Goal: Task Accomplishment & Management: Use online tool/utility

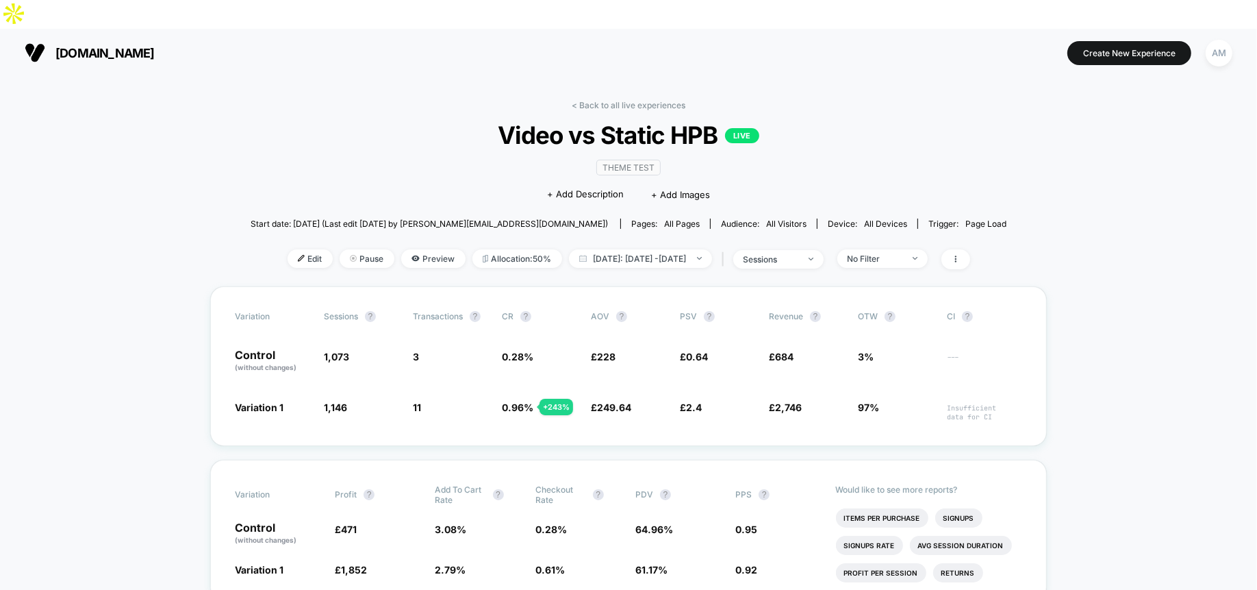
scroll to position [101, 0]
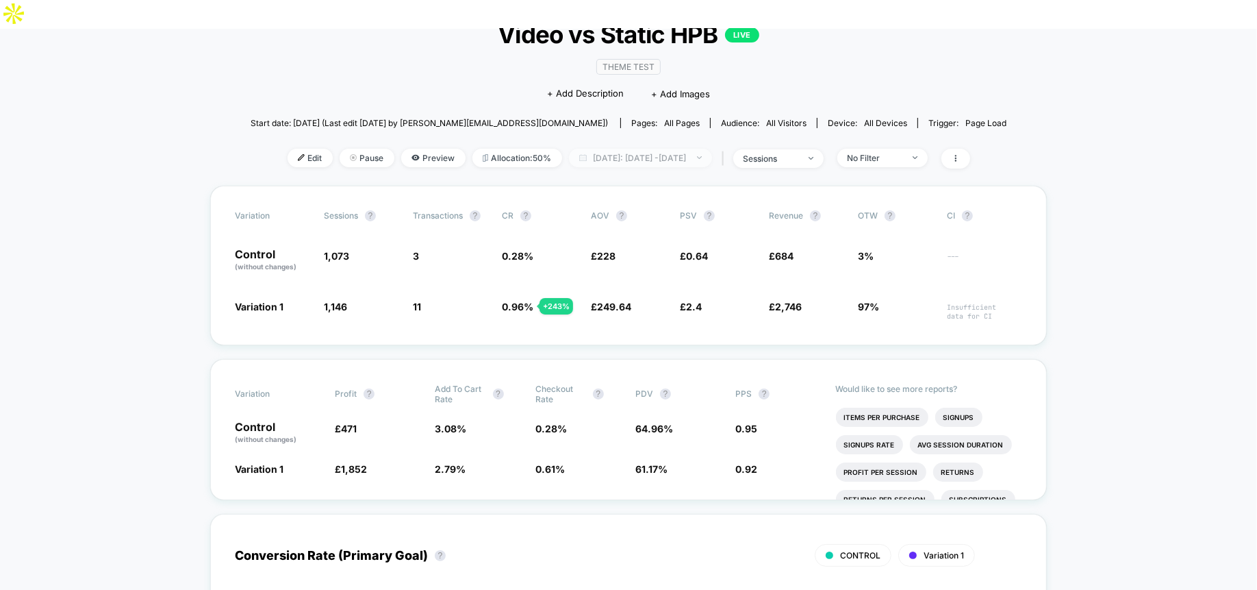
click at [595, 149] on span "[DATE]: [DATE] - [DATE]" at bounding box center [640, 158] width 143 height 18
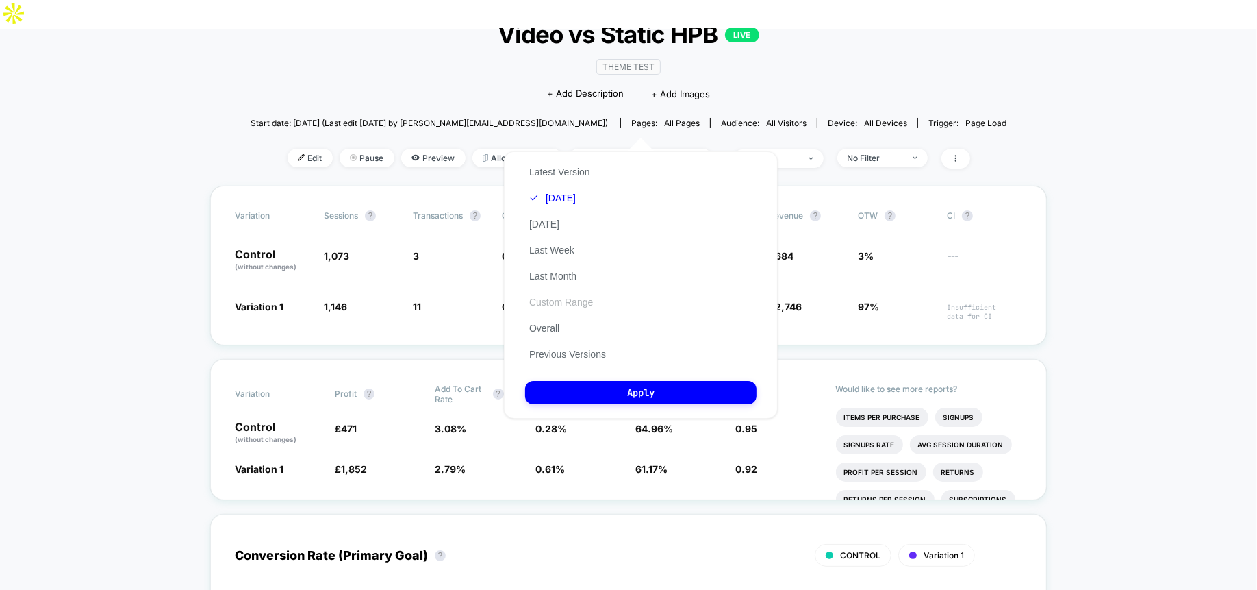
click at [568, 301] on button "Custom Range" at bounding box center [561, 302] width 72 height 12
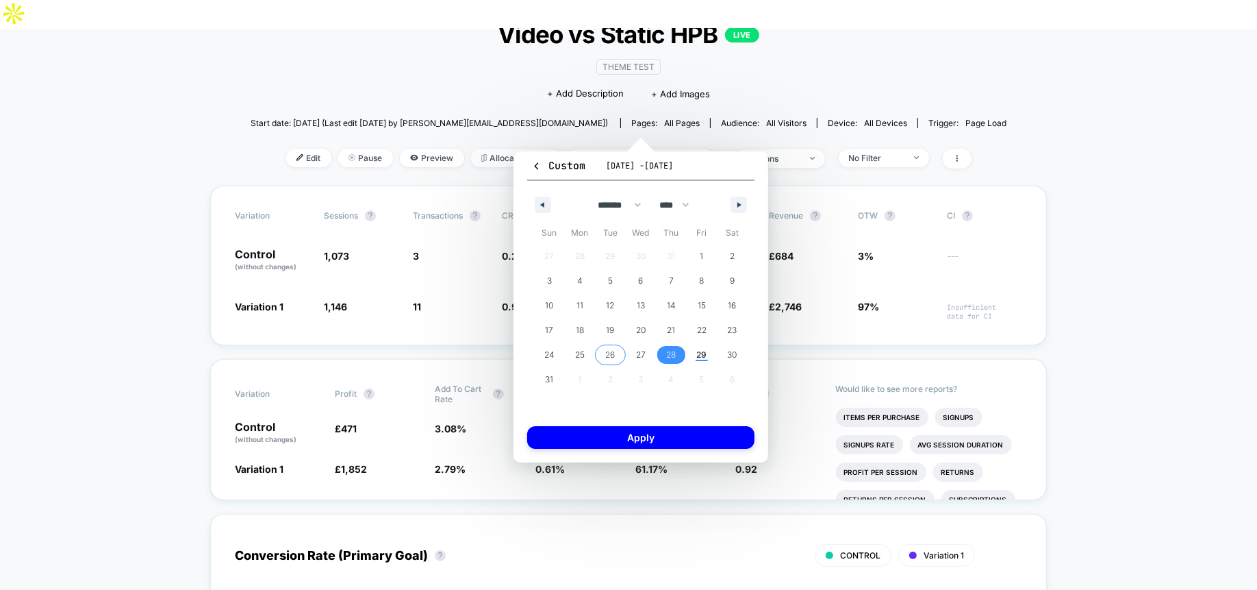
click at [605, 353] on span "26" at bounding box center [610, 355] width 31 height 18
click at [704, 353] on span "29" at bounding box center [702, 354] width 10 height 25
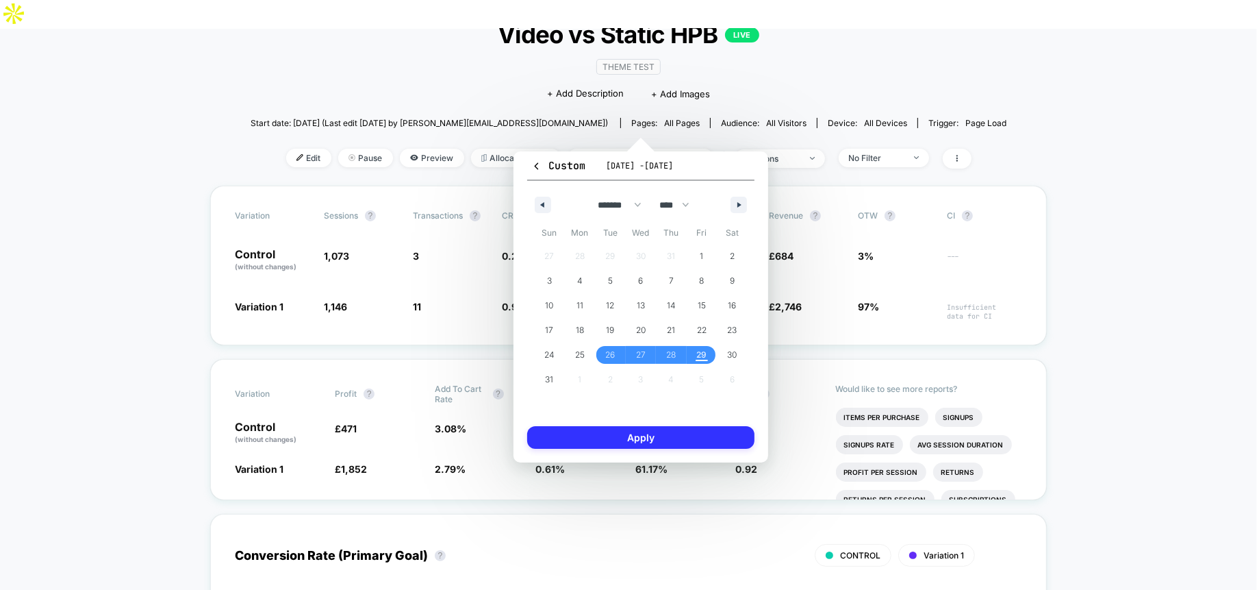
click at [701, 446] on button "Apply" at bounding box center [640, 437] width 227 height 23
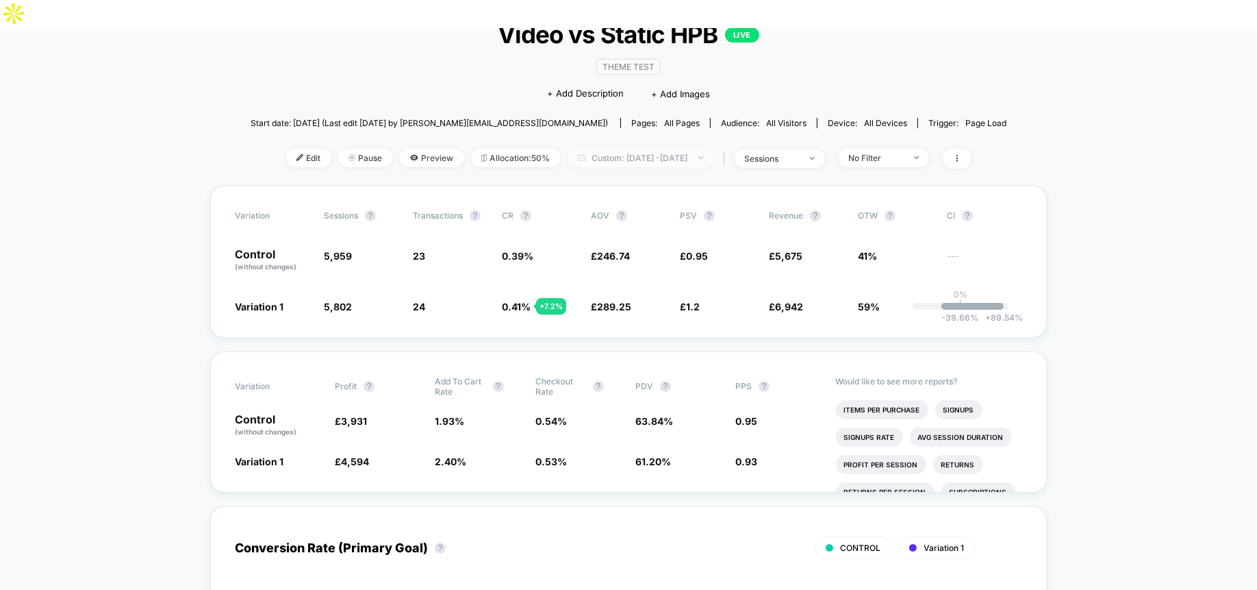
click at [640, 149] on span "Custom: [DATE] - [DATE]" at bounding box center [641, 158] width 146 height 18
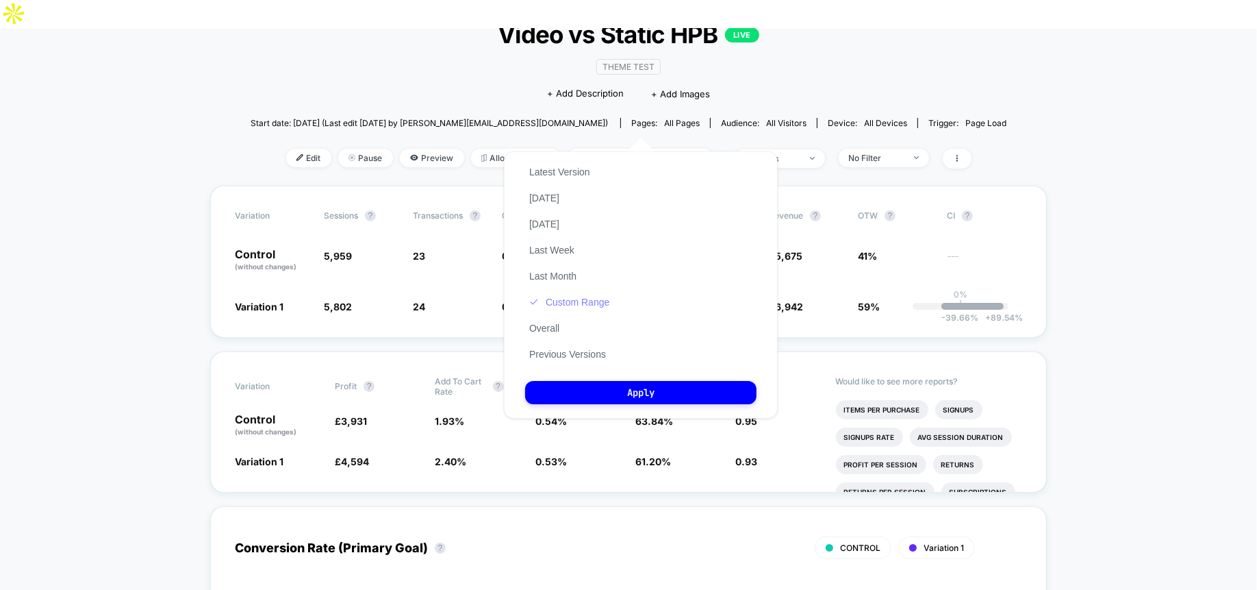
click at [607, 308] on button "Custom Range" at bounding box center [569, 302] width 88 height 12
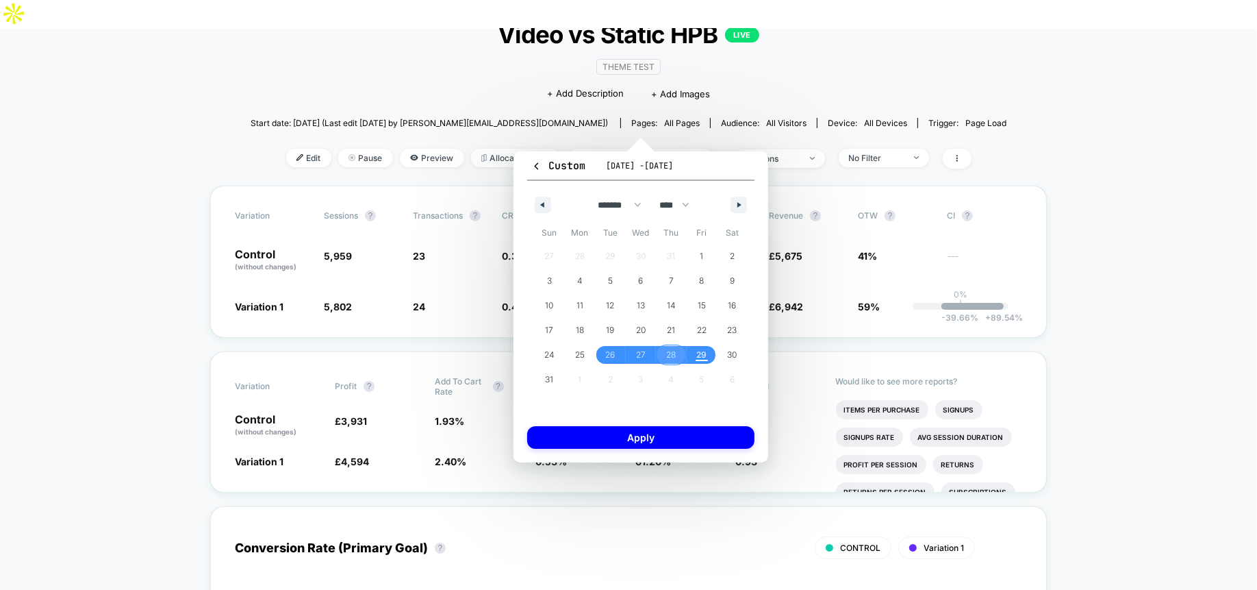
click at [673, 353] on span "28" at bounding box center [672, 354] width 10 height 25
click at [697, 351] on span "29" at bounding box center [702, 354] width 10 height 25
click at [634, 350] on span "27" at bounding box center [641, 355] width 31 height 18
click at [695, 353] on span "29" at bounding box center [702, 355] width 31 height 18
click at [673, 429] on button "Apply" at bounding box center [640, 437] width 227 height 23
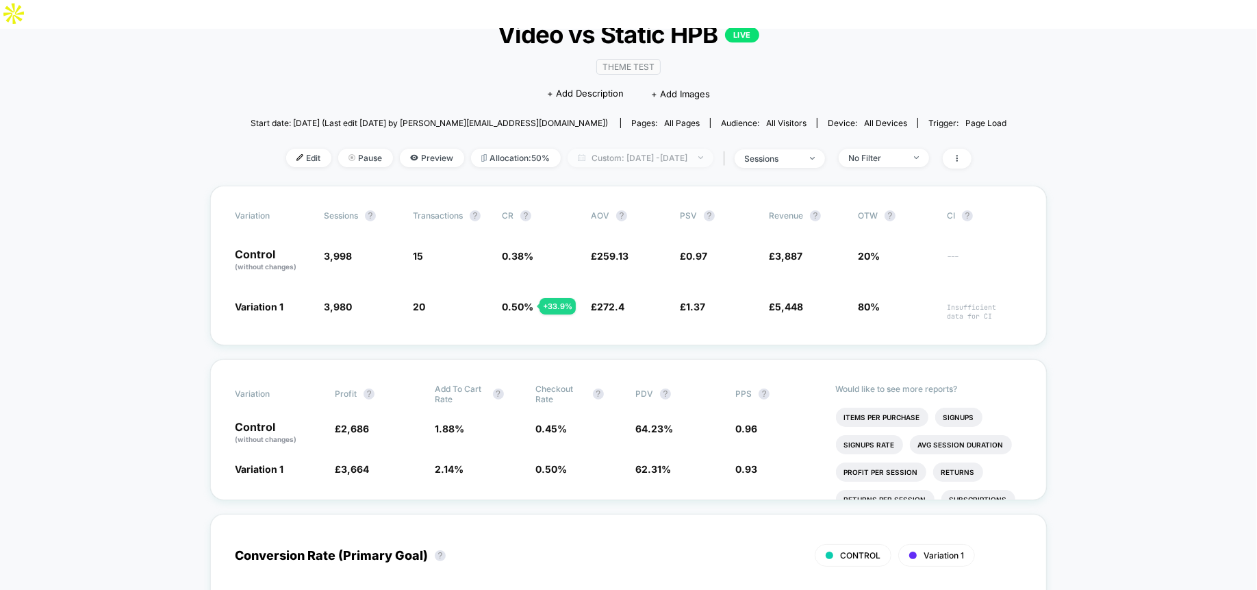
click at [644, 149] on span "Custom: [DATE] - [DATE]" at bounding box center [641, 158] width 146 height 18
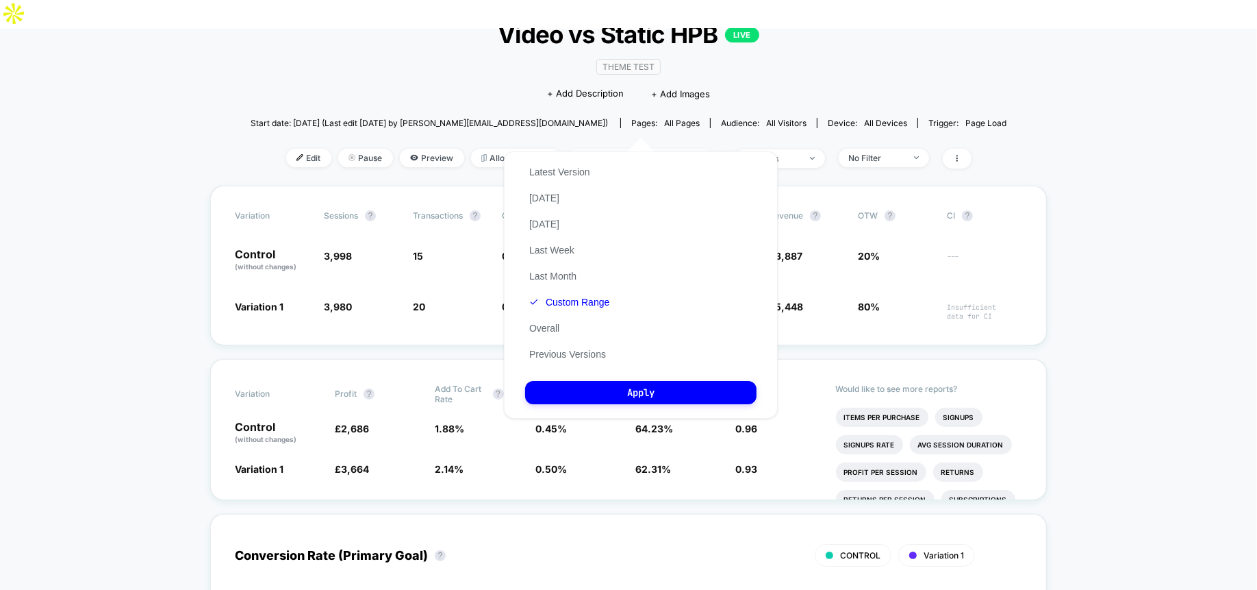
click at [644, 149] on span "Custom: [DATE] - [DATE]" at bounding box center [641, 158] width 146 height 18
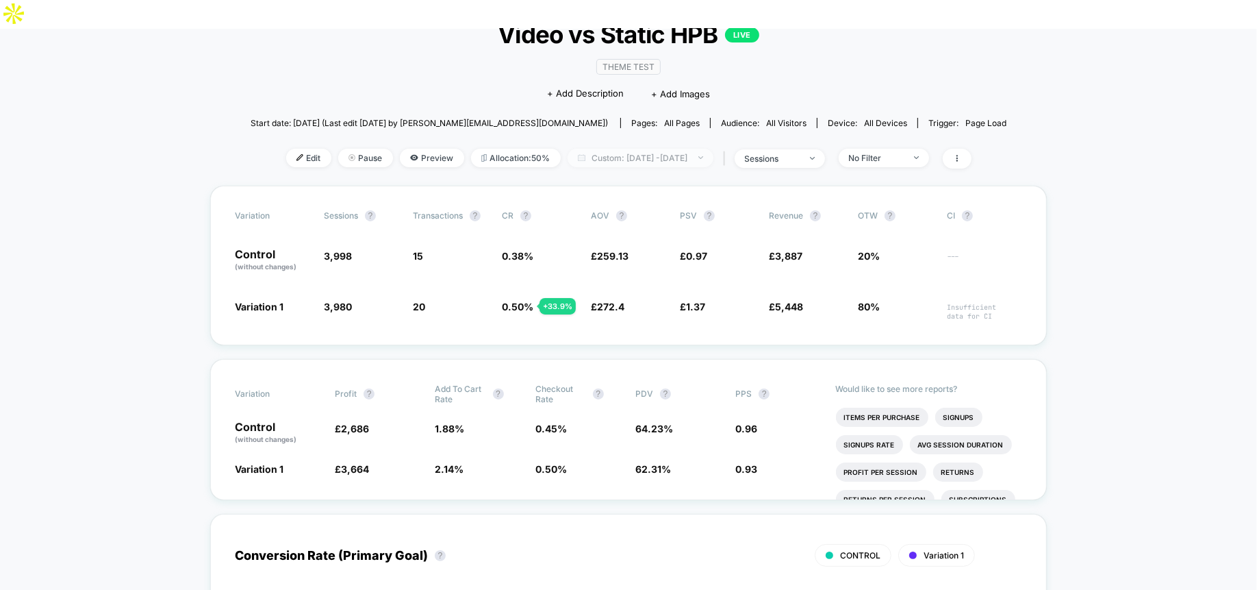
click at [644, 149] on span "Custom: [DATE] - [DATE]" at bounding box center [641, 158] width 146 height 18
select select "*"
select select "****"
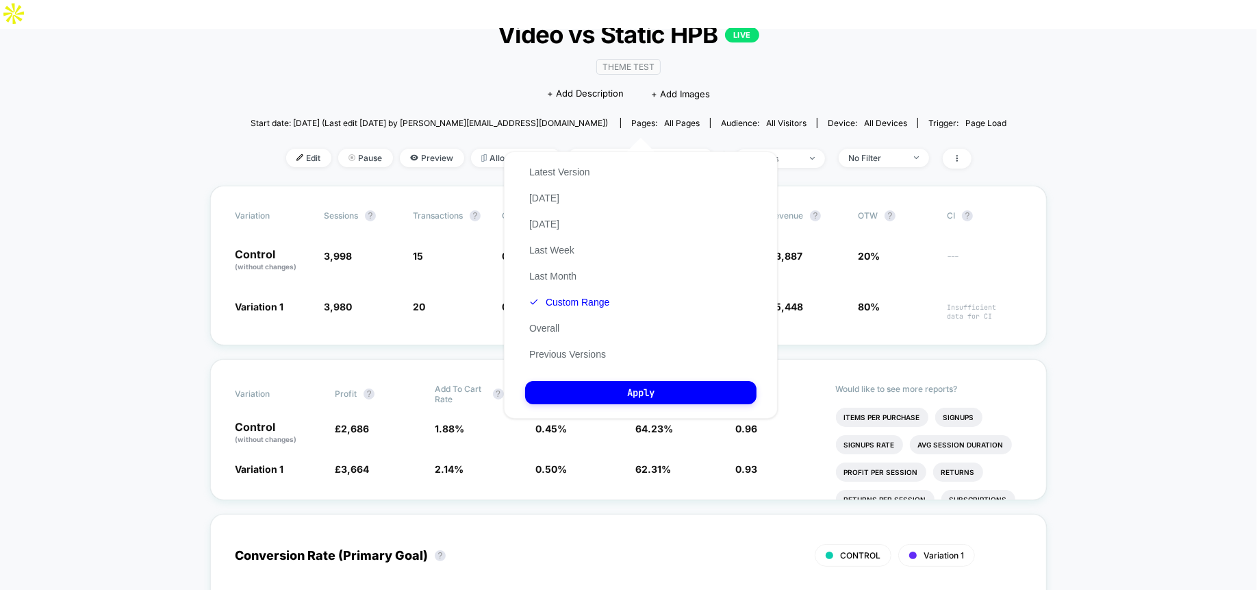
click at [615, 299] on div "Latest Version [DATE] [DATE] Last Week Last Month Custom Range Overall Previous…" at bounding box center [641, 284] width 274 height 267
click at [604, 299] on button "Custom Range" at bounding box center [569, 302] width 88 height 12
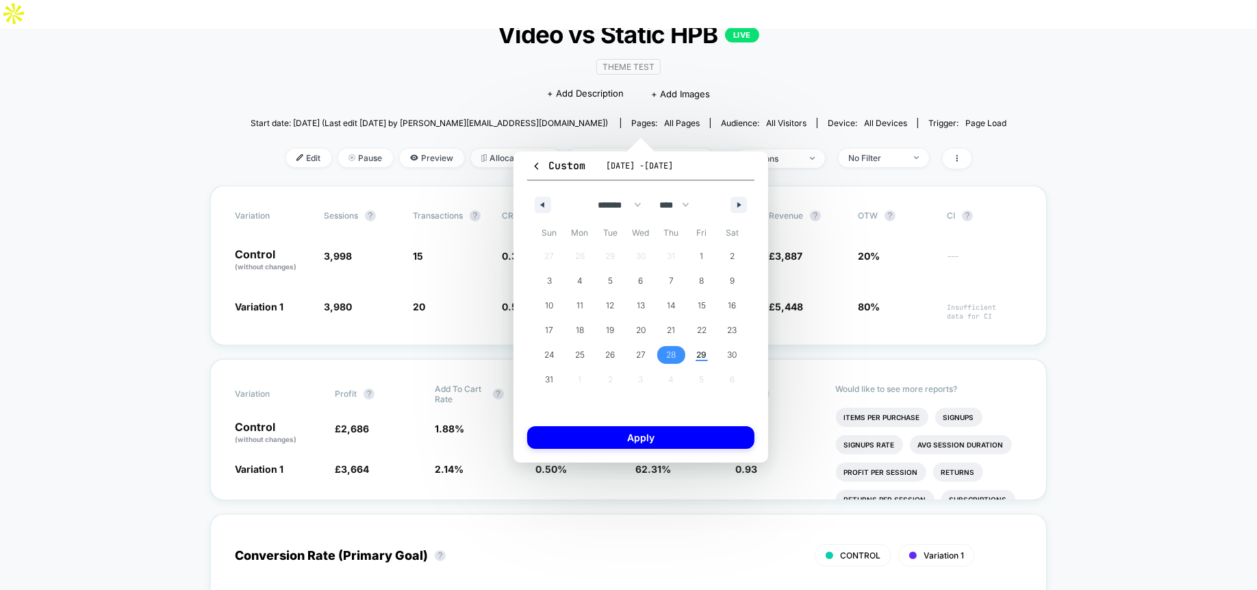
click at [673, 353] on span "28" at bounding box center [672, 354] width 10 height 25
click at [670, 442] on button "Apply" at bounding box center [640, 437] width 227 height 23
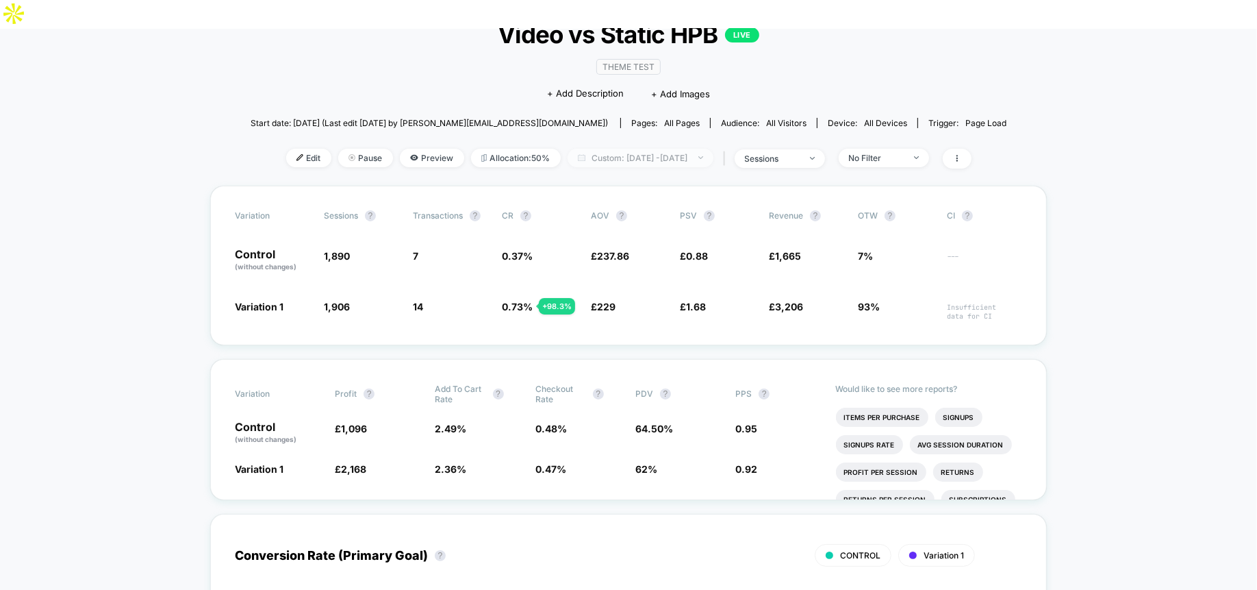
click at [668, 149] on span "Custom: [DATE] - [DATE]" at bounding box center [641, 158] width 146 height 18
select select "*"
select select "****"
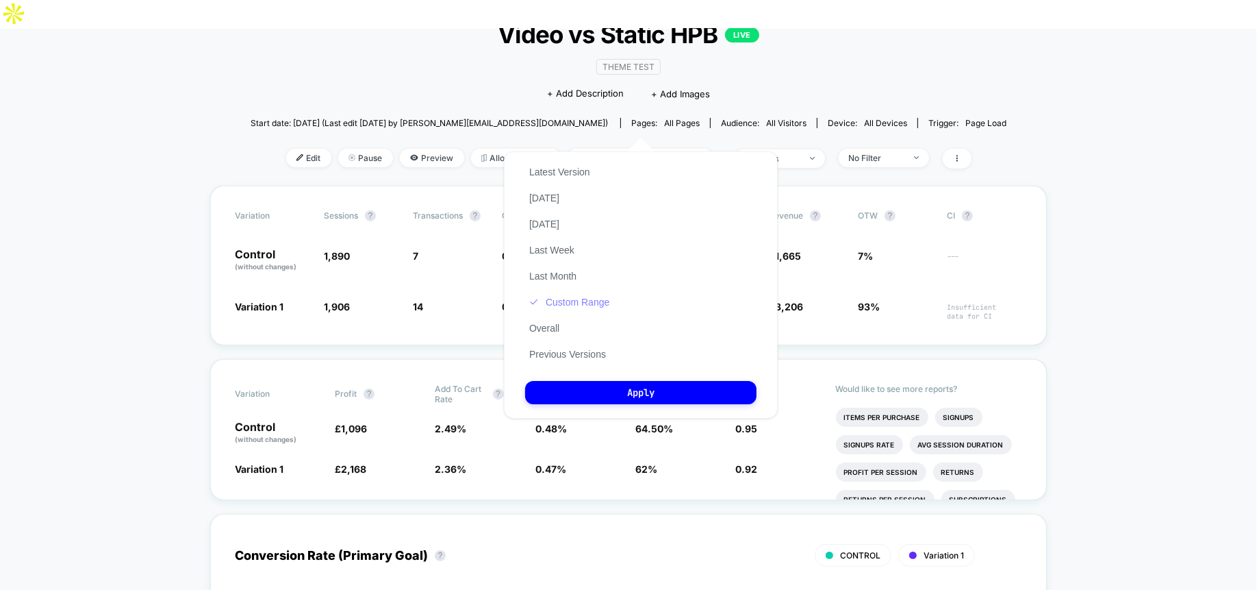
click at [592, 308] on button "Custom Range" at bounding box center [569, 302] width 88 height 12
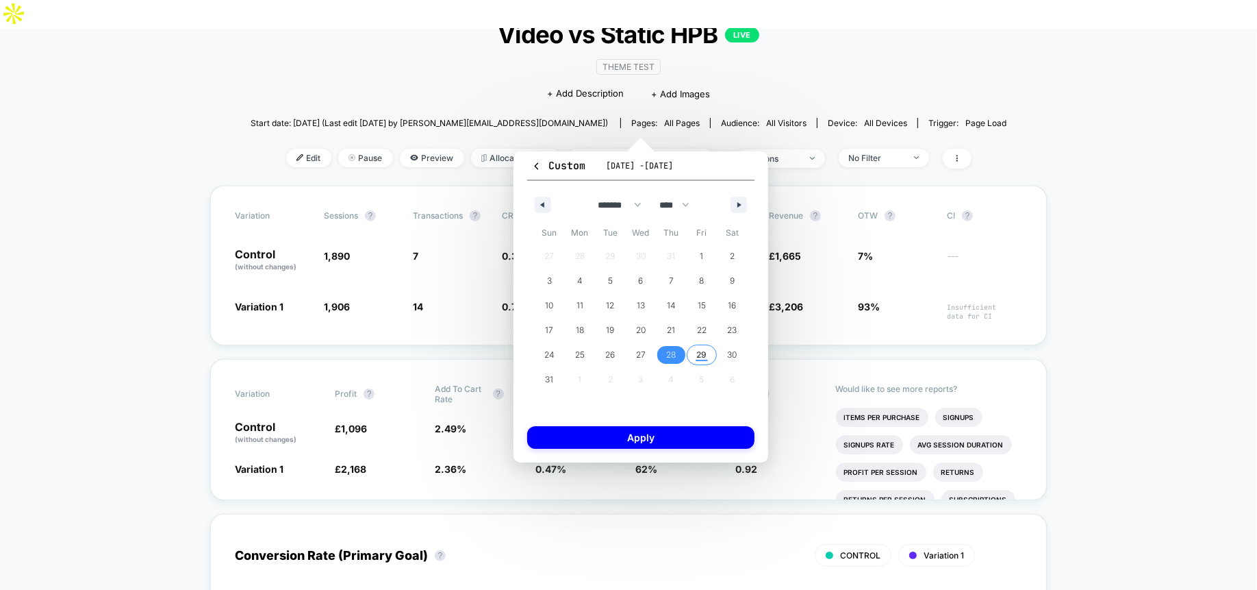
click at [703, 359] on span "29" at bounding box center [702, 354] width 10 height 25
click at [684, 420] on div "Custom [DATE] - [DATE] ******* ******** ***** ***** *** **** **** ****** ******…" at bounding box center [641, 306] width 255 height 311
click at [685, 436] on button "Apply" at bounding box center [640, 437] width 227 height 23
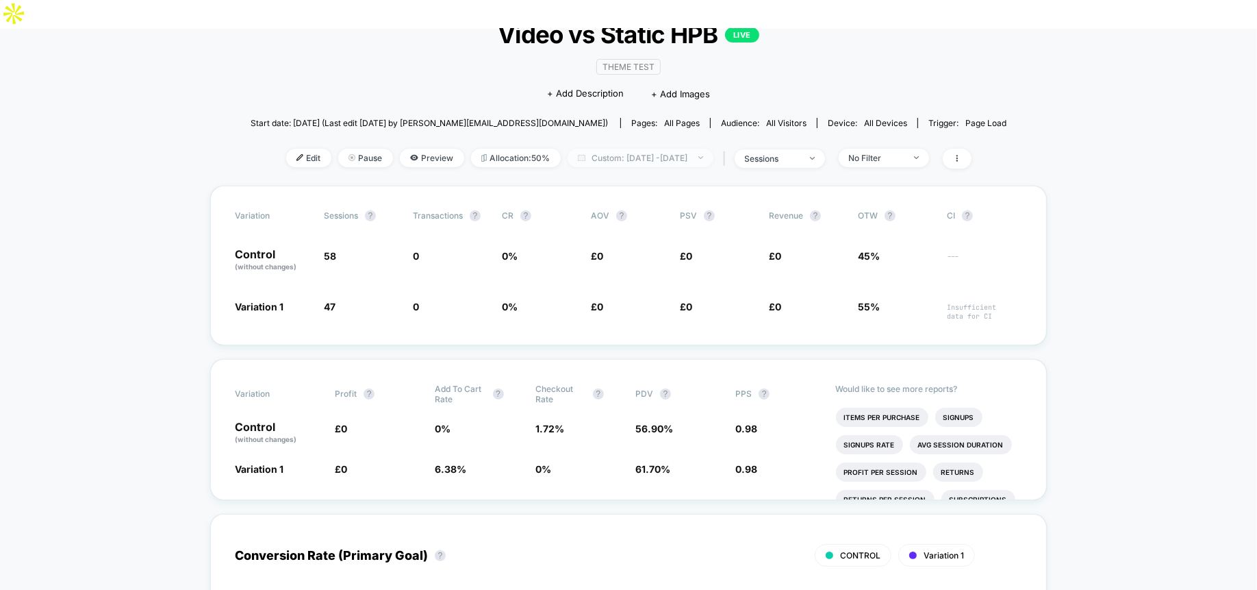
click at [679, 149] on span "Custom: [DATE] - [DATE]" at bounding box center [641, 158] width 146 height 18
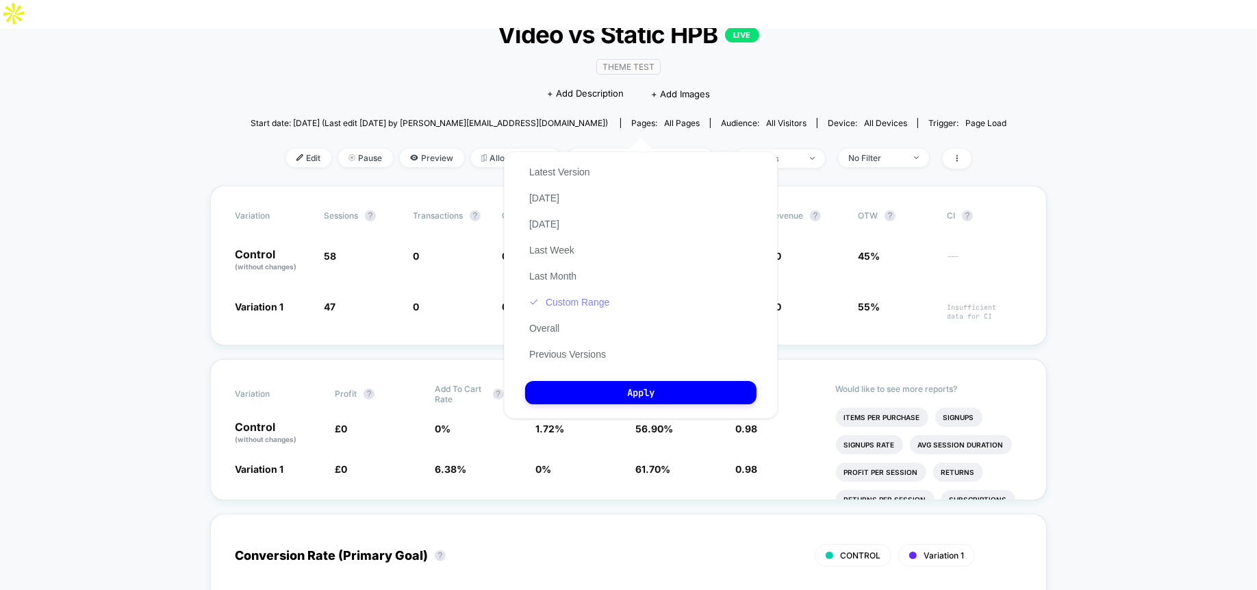
click at [593, 308] on div "Latest Version [DATE] [DATE] Last Week Last Month Custom Range Overall Previous…" at bounding box center [569, 263] width 88 height 208
click at [602, 299] on button "Custom Range" at bounding box center [569, 302] width 88 height 12
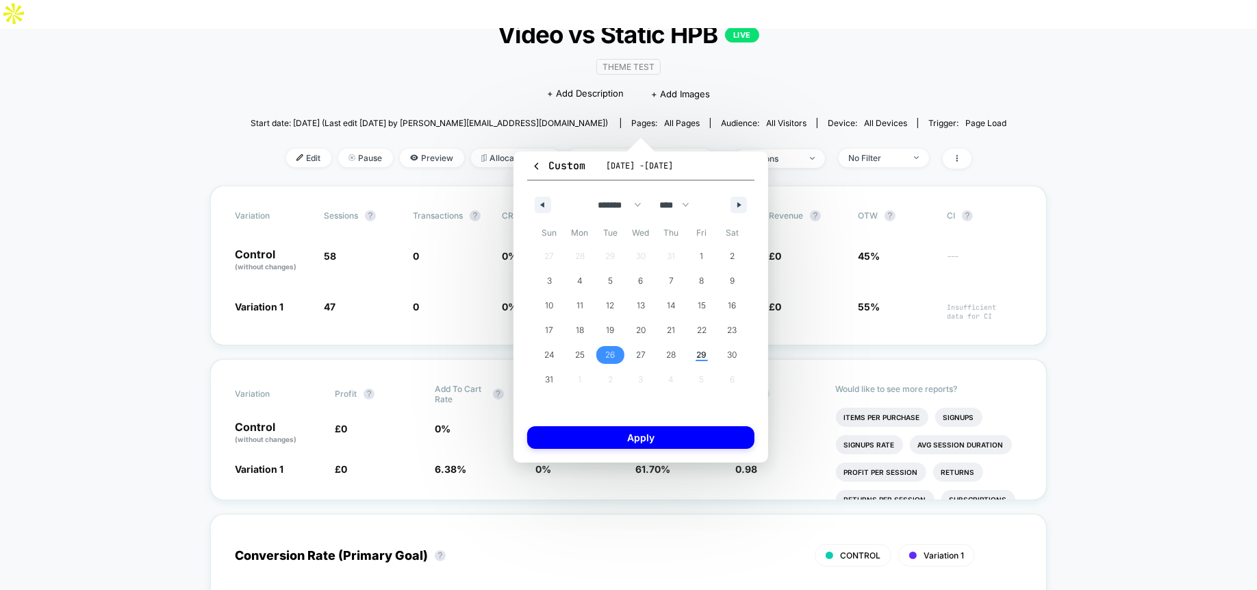
click at [614, 352] on span "26" at bounding box center [610, 354] width 10 height 25
click at [621, 433] on button "Apply" at bounding box center [640, 437] width 227 height 23
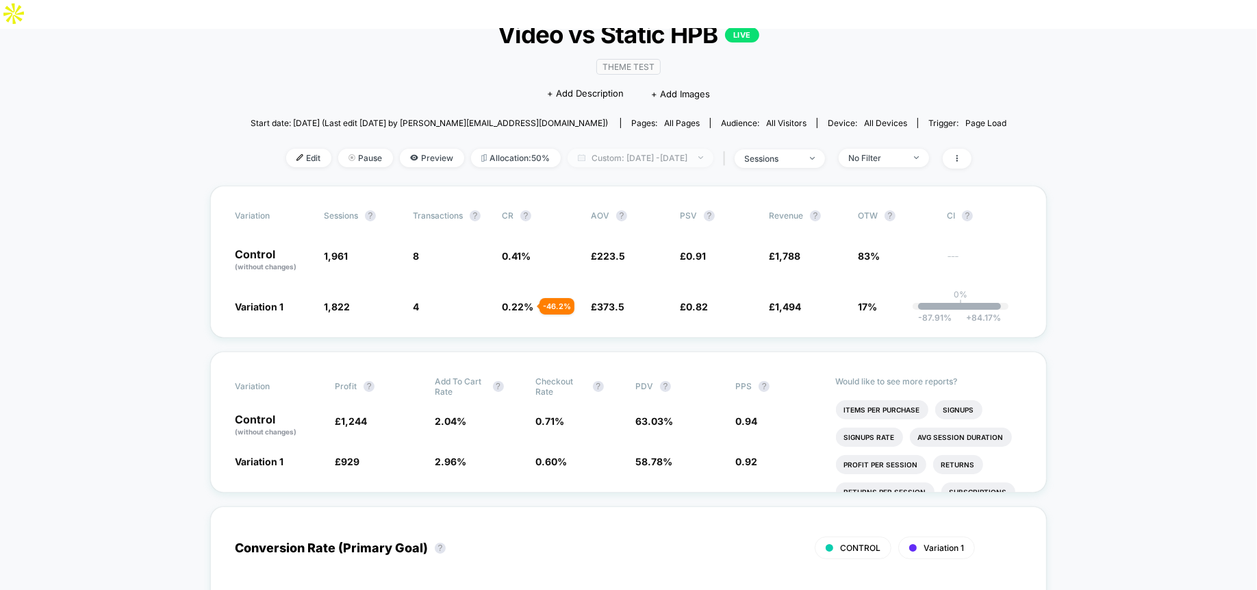
click at [616, 149] on span "Custom: [DATE] - [DATE]" at bounding box center [641, 158] width 146 height 18
select select "*"
select select "****"
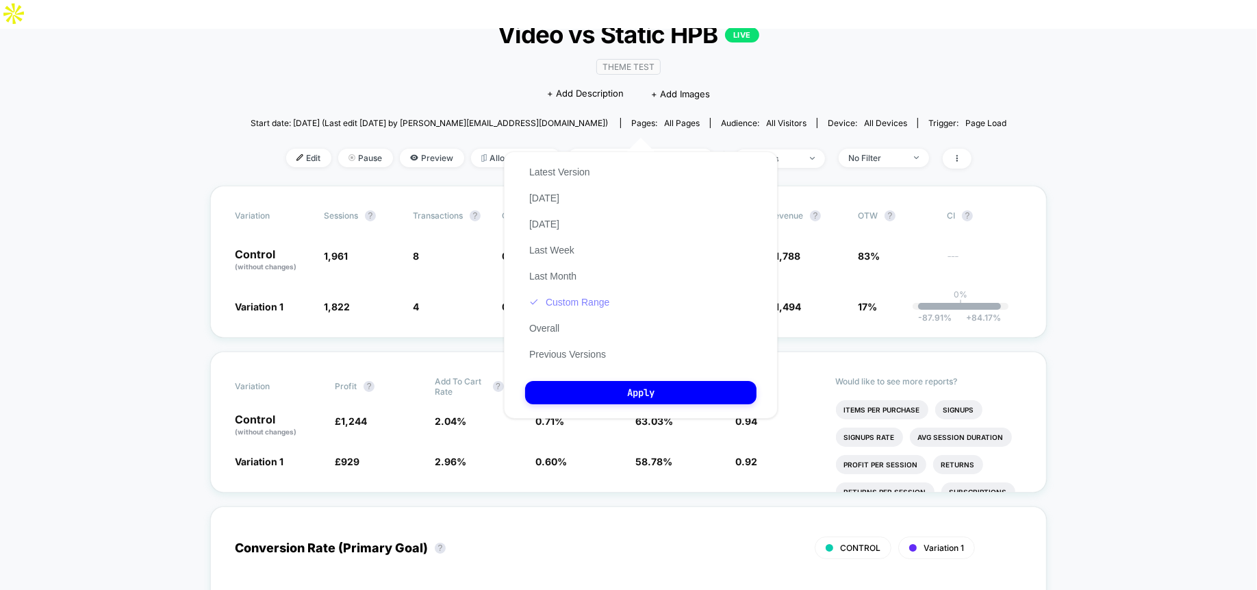
click at [601, 301] on button "Custom Range" at bounding box center [569, 302] width 88 height 12
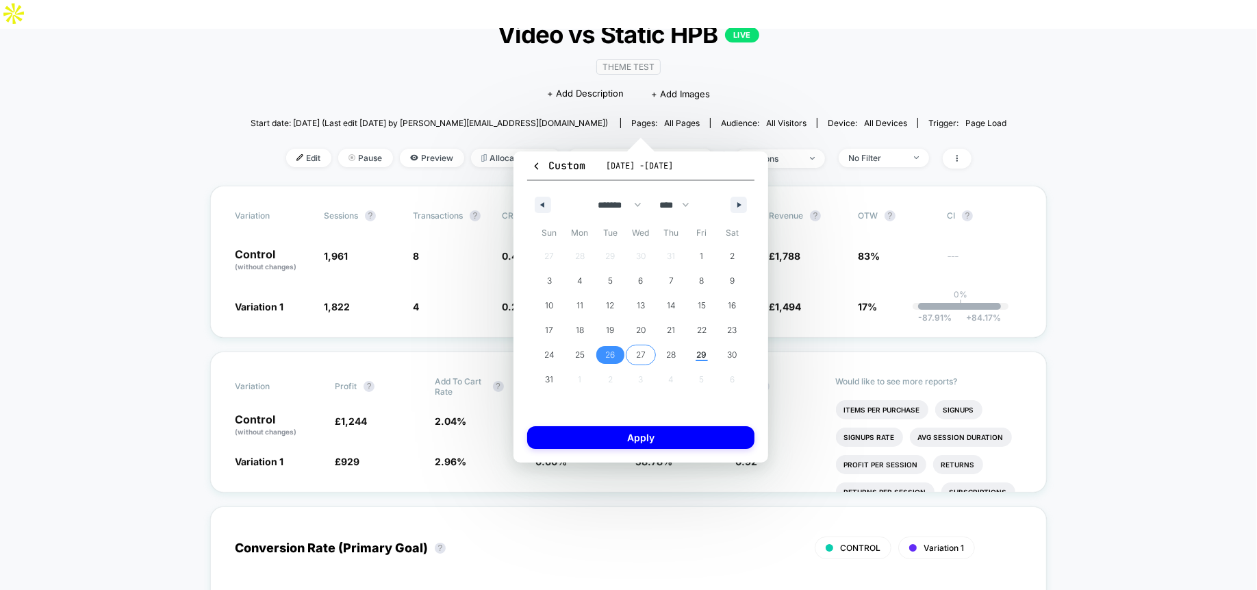
click at [636, 349] on span "27" at bounding box center [641, 354] width 10 height 25
click at [651, 437] on button "Apply" at bounding box center [640, 437] width 227 height 23
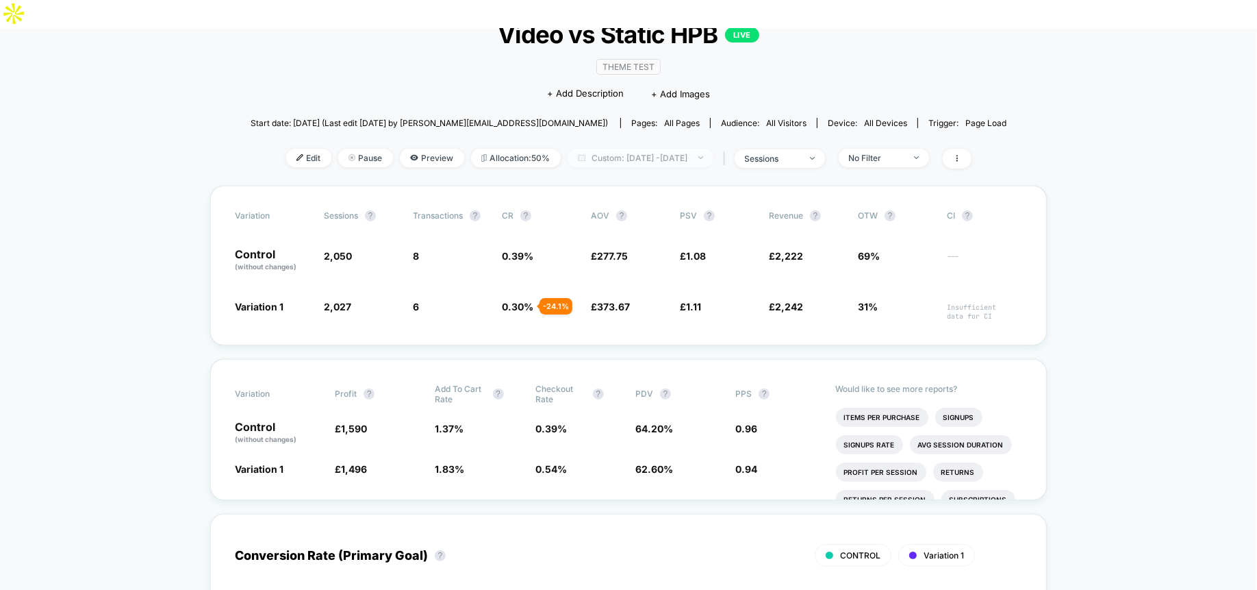
click at [629, 149] on span "Custom: [DATE] - [DATE]" at bounding box center [641, 158] width 146 height 18
select select "*"
select select "****"
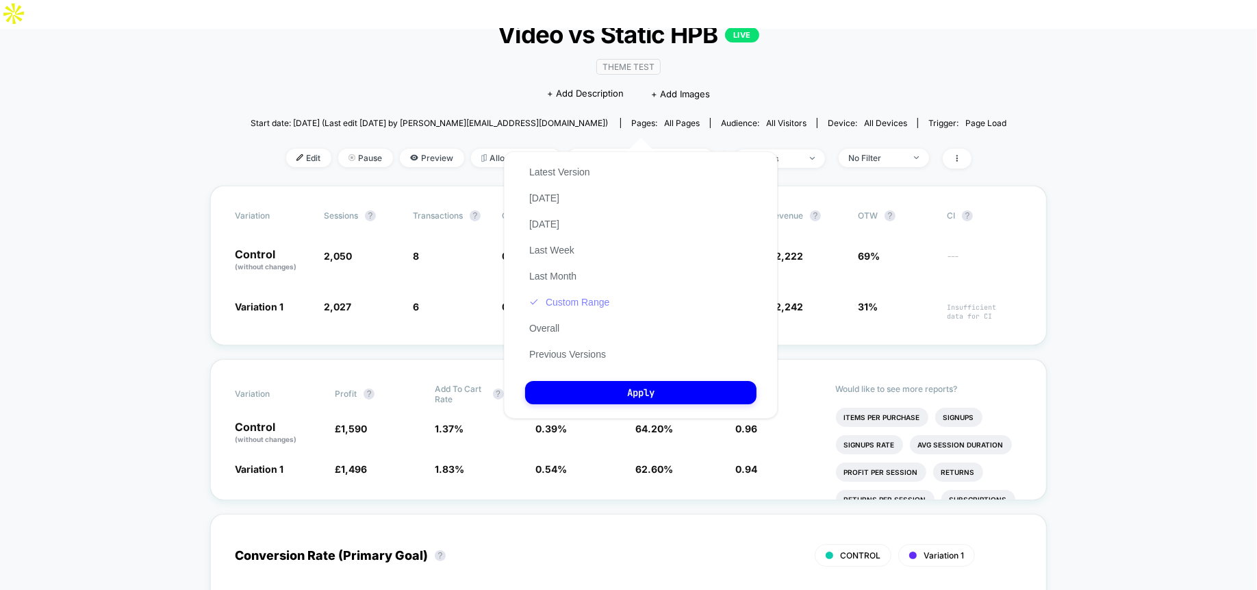
click at [607, 296] on button "Custom Range" at bounding box center [569, 302] width 88 height 12
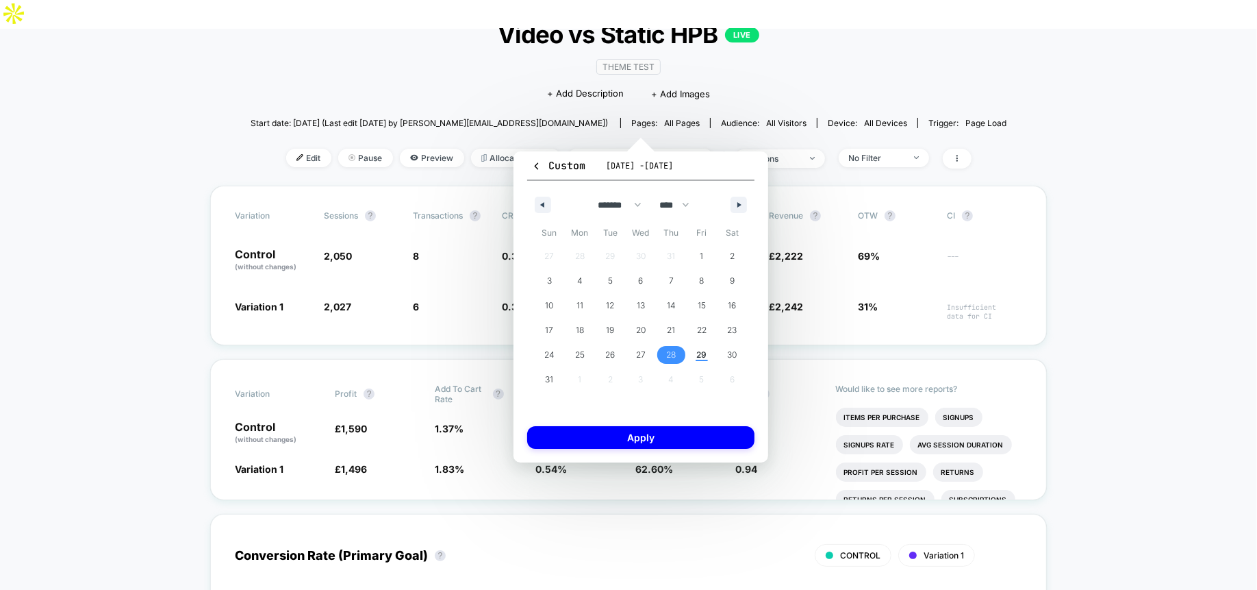
click at [666, 362] on span "28" at bounding box center [671, 355] width 31 height 18
click at [656, 434] on button "Apply" at bounding box center [640, 437] width 227 height 23
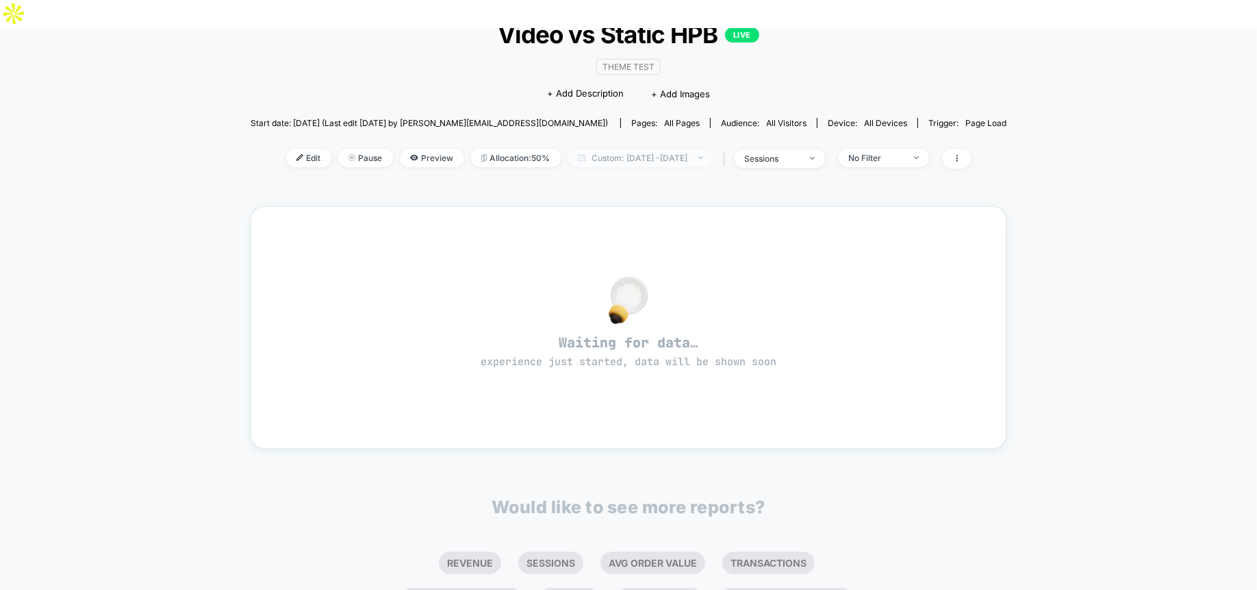
click at [579, 149] on span "Custom: [DATE] - [DATE]" at bounding box center [641, 158] width 146 height 18
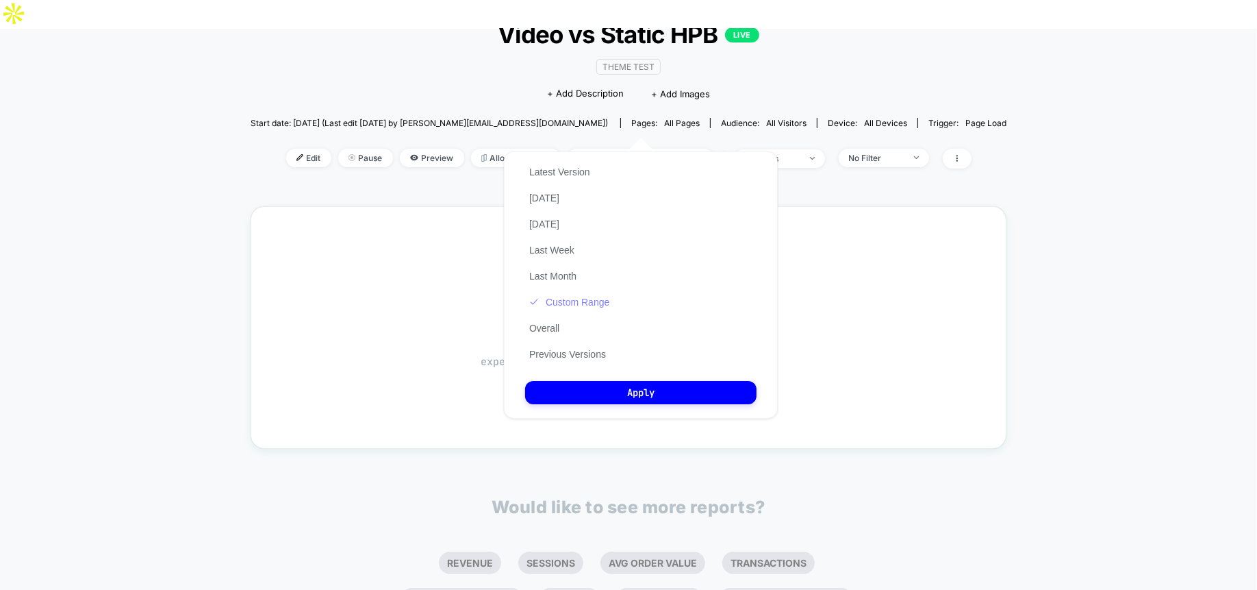
click at [597, 306] on button "Custom Range" at bounding box center [569, 302] width 88 height 12
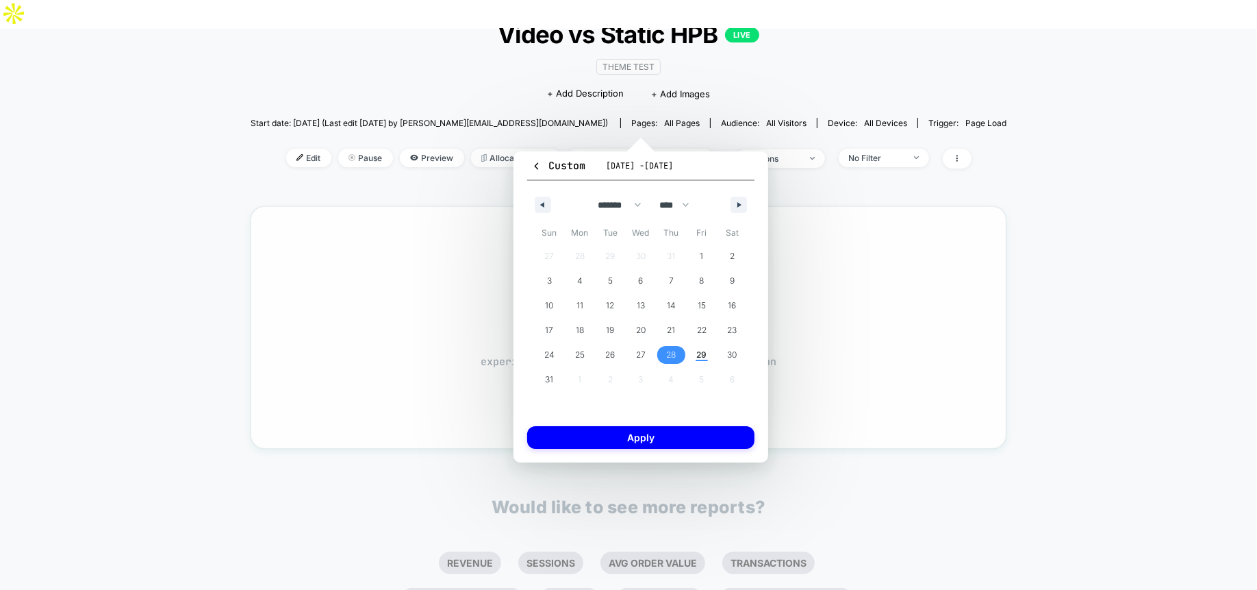
click at [487, 334] on span "Waiting for data… experience just started, data will be shown soon" at bounding box center [628, 352] width 707 height 36
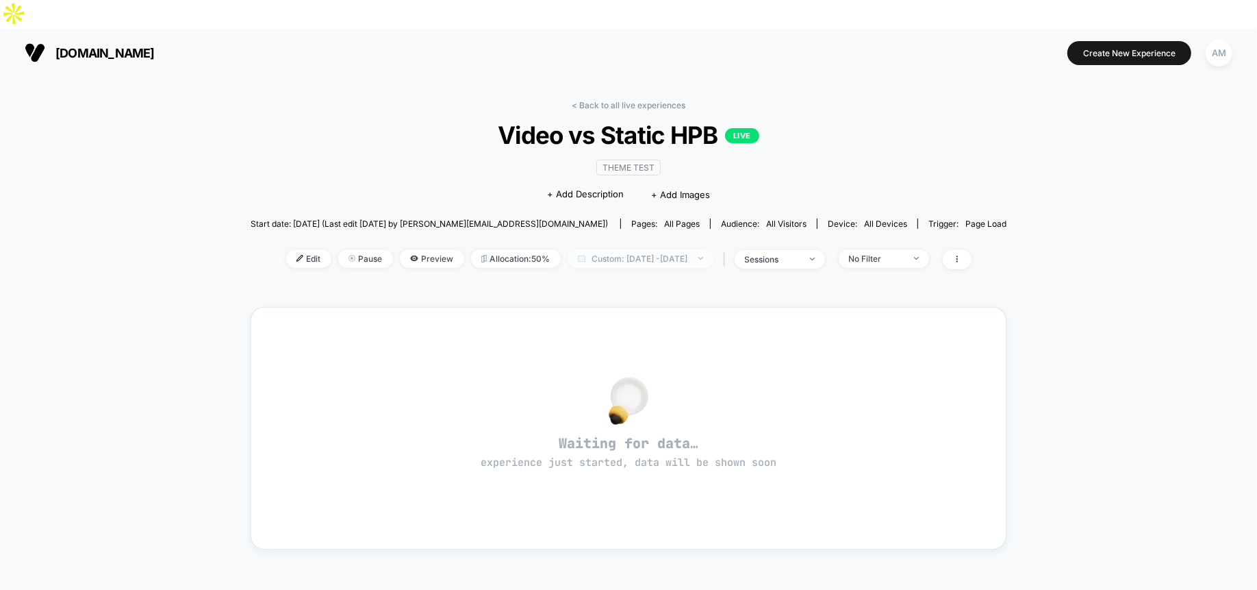
click at [610, 249] on span "Custom: [DATE] - [DATE]" at bounding box center [641, 258] width 146 height 18
select select "*"
select select "****"
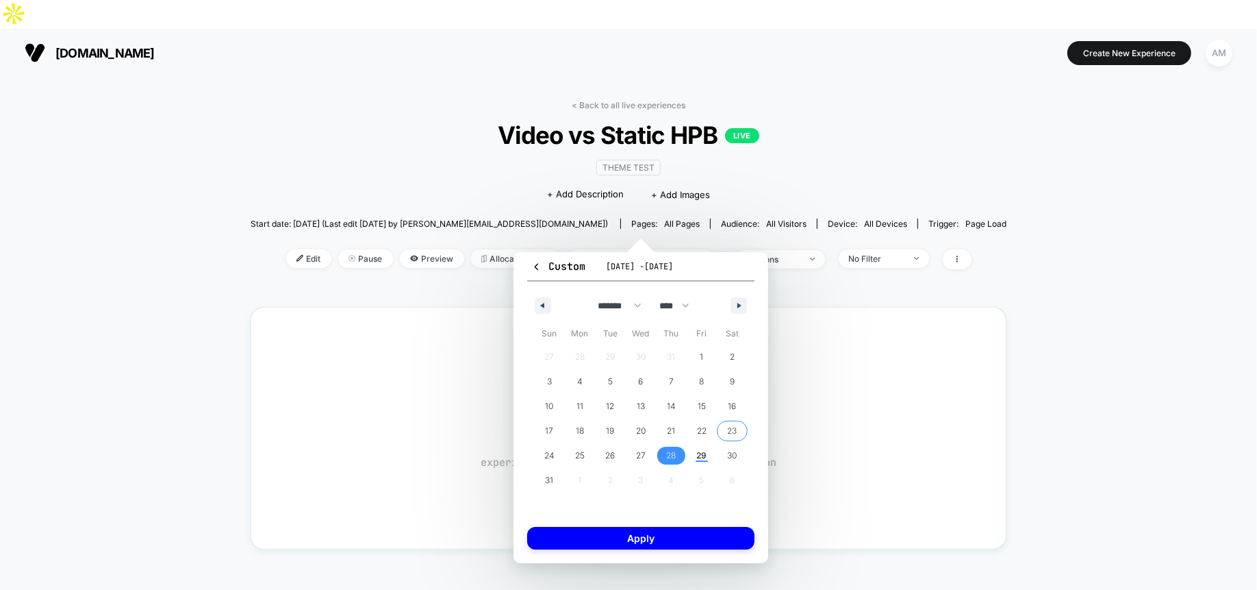
click at [729, 427] on span "23" at bounding box center [733, 430] width 10 height 25
click at [668, 459] on span "28" at bounding box center [672, 455] width 10 height 25
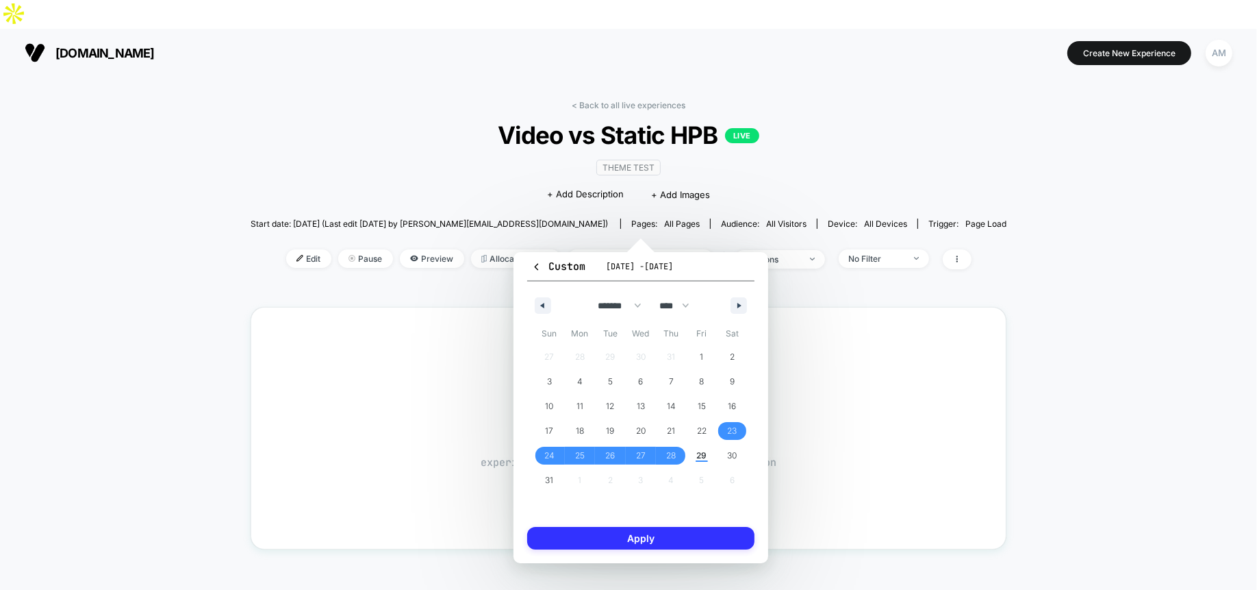
click at [658, 542] on button "Apply" at bounding box center [640, 538] width 227 height 23
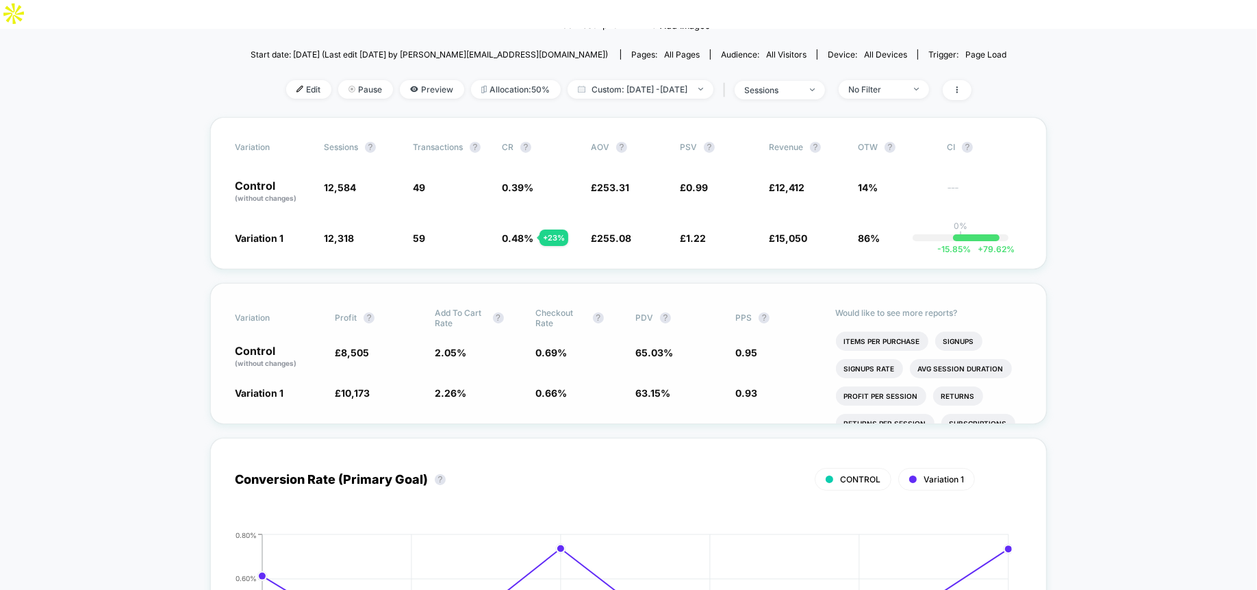
scroll to position [175, 0]
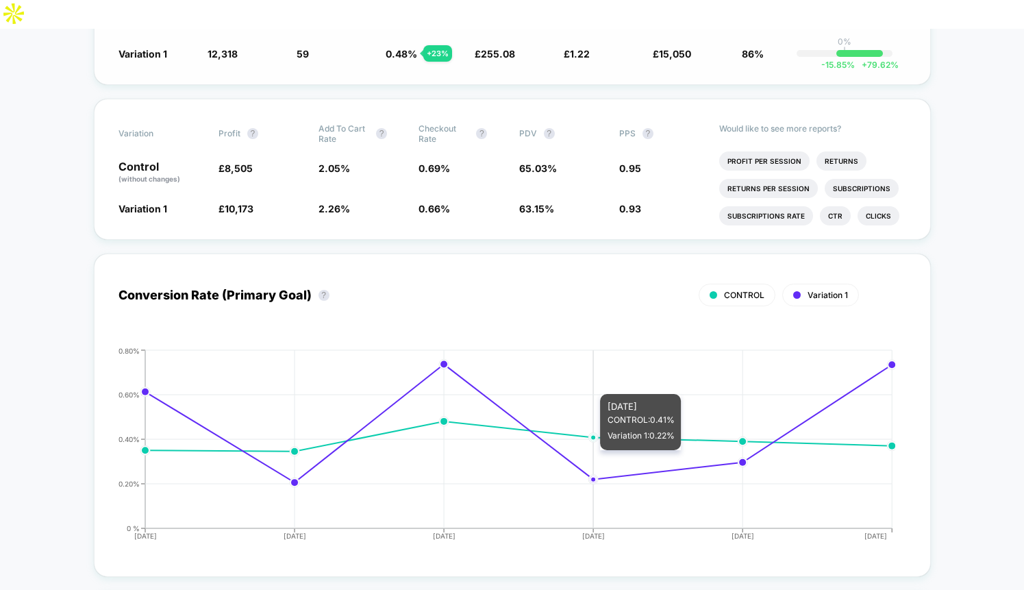
scroll to position [0, 0]
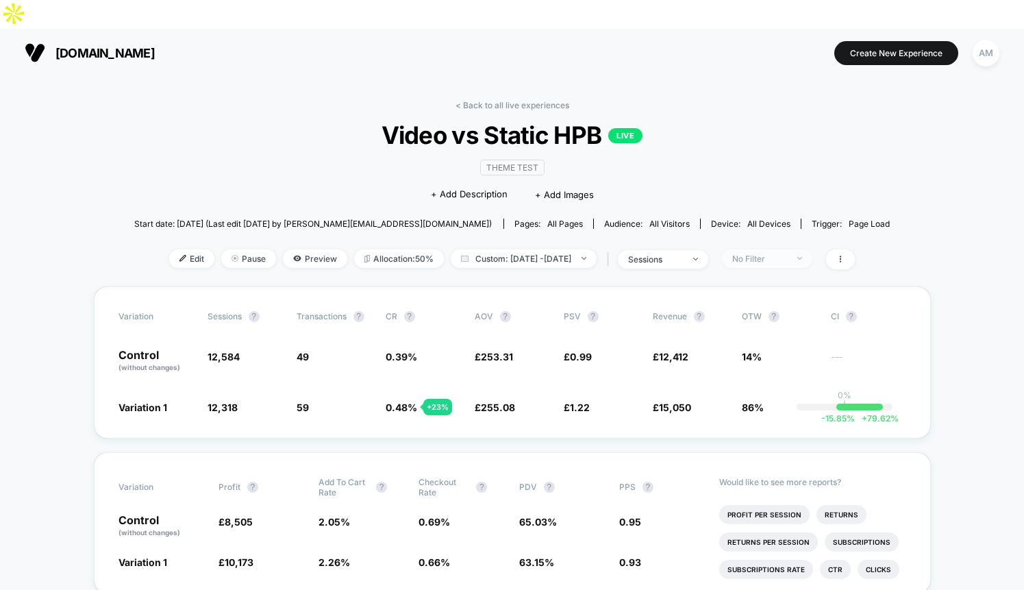
click at [812, 249] on span "No Filter" at bounding box center [767, 258] width 90 height 18
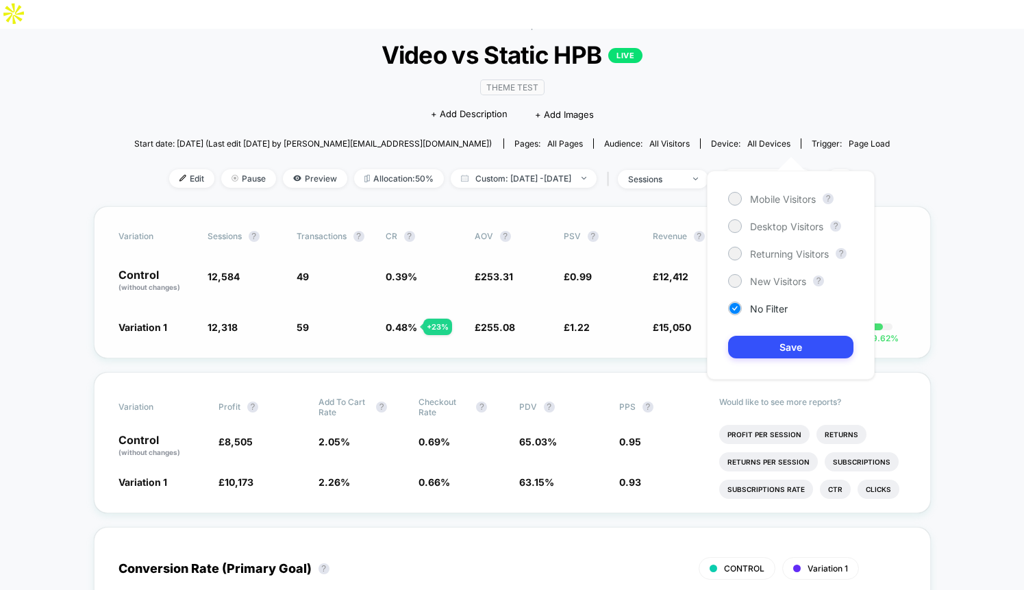
scroll to position [81, 0]
click at [741, 199] on div at bounding box center [735, 199] width 14 height 14
click at [774, 344] on button "Save" at bounding box center [790, 347] width 125 height 23
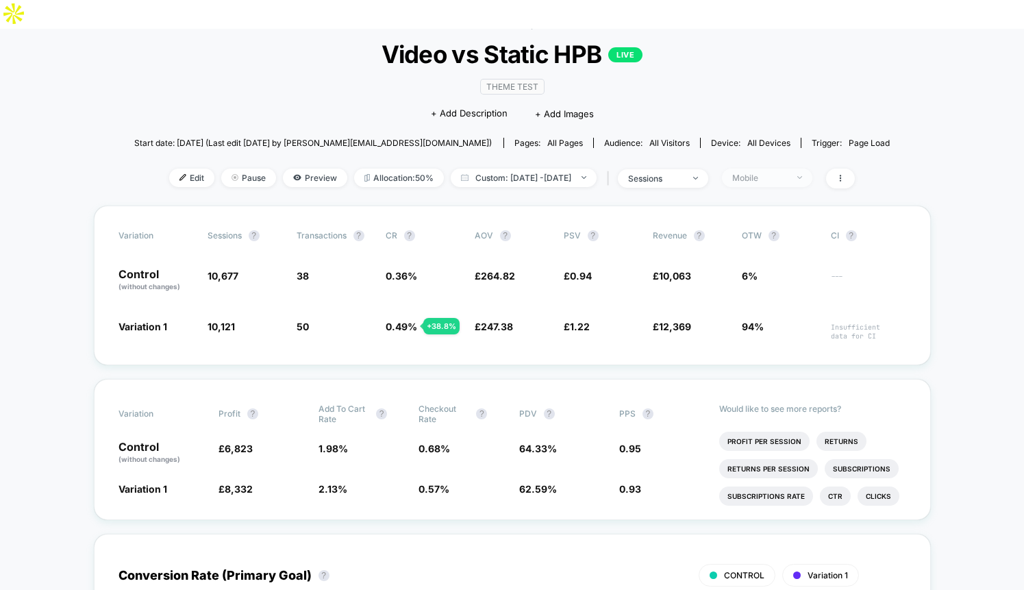
click at [787, 173] on div "Mobile" at bounding box center [759, 178] width 55 height 10
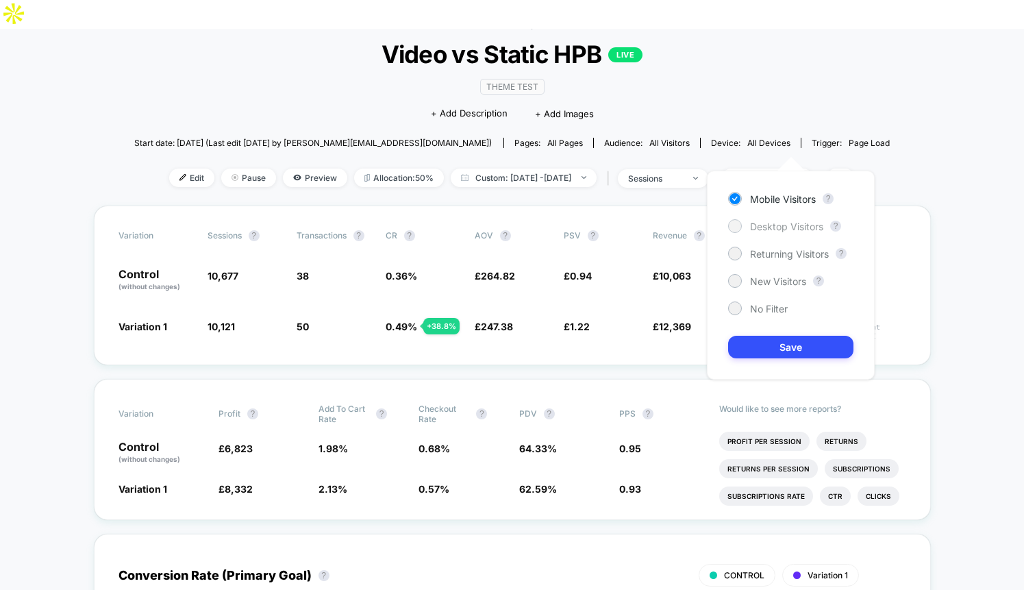
click at [766, 221] on span "Desktop Visitors" at bounding box center [786, 227] width 73 height 12
click at [758, 339] on button "Save" at bounding box center [790, 347] width 125 height 23
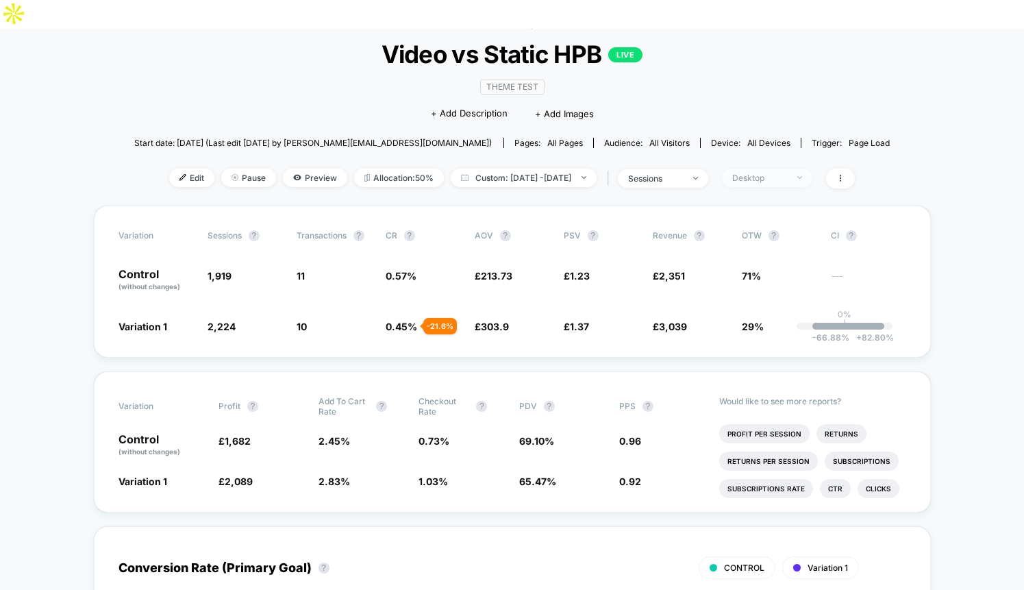
click at [782, 173] on div "Desktop" at bounding box center [759, 178] width 55 height 10
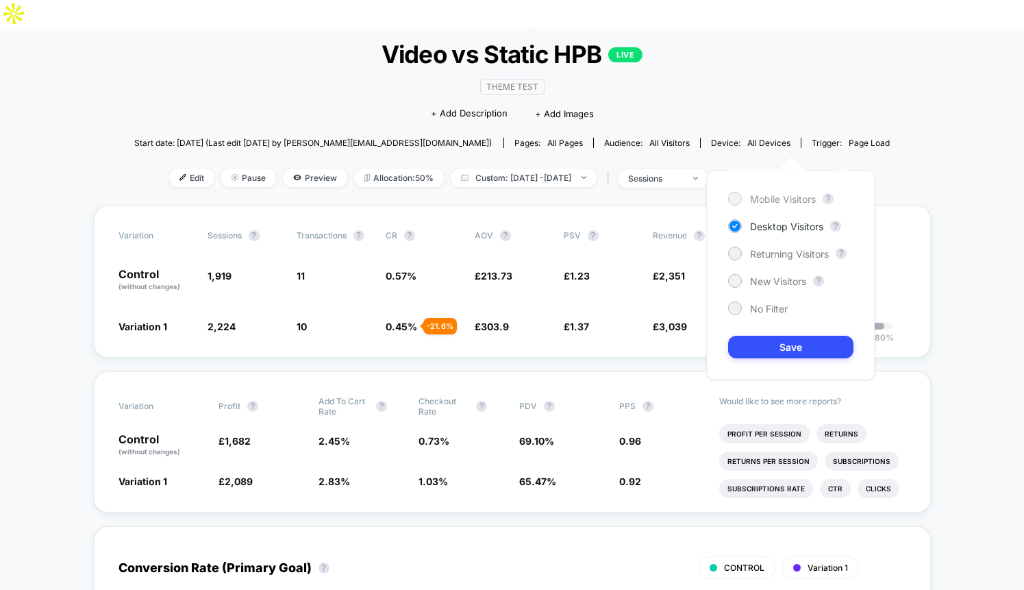
click at [772, 198] on span "Mobile Visitors" at bounding box center [783, 199] width 66 height 12
click at [775, 345] on button "Save" at bounding box center [790, 347] width 125 height 23
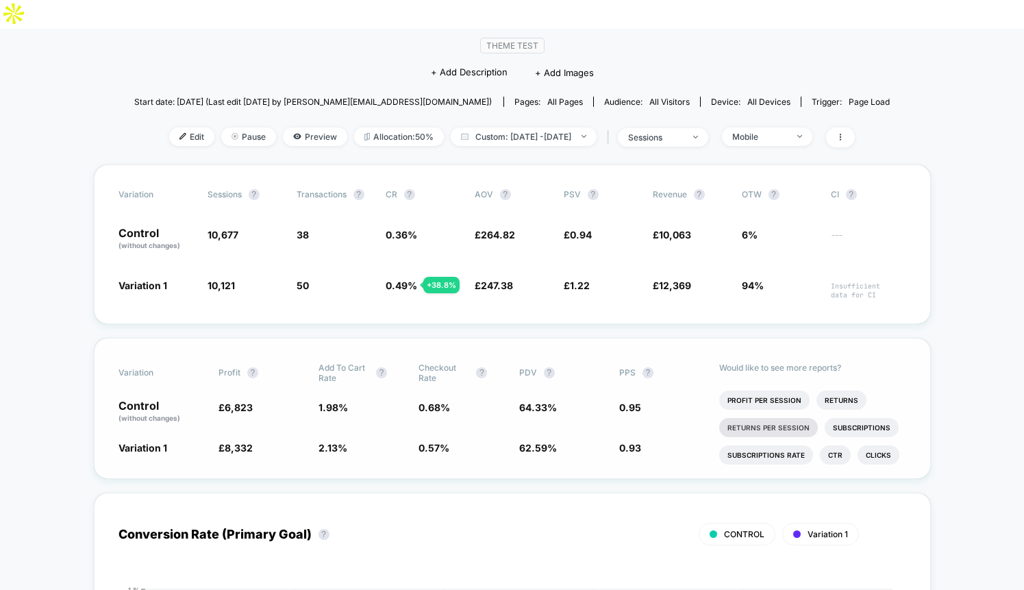
scroll to position [125, 0]
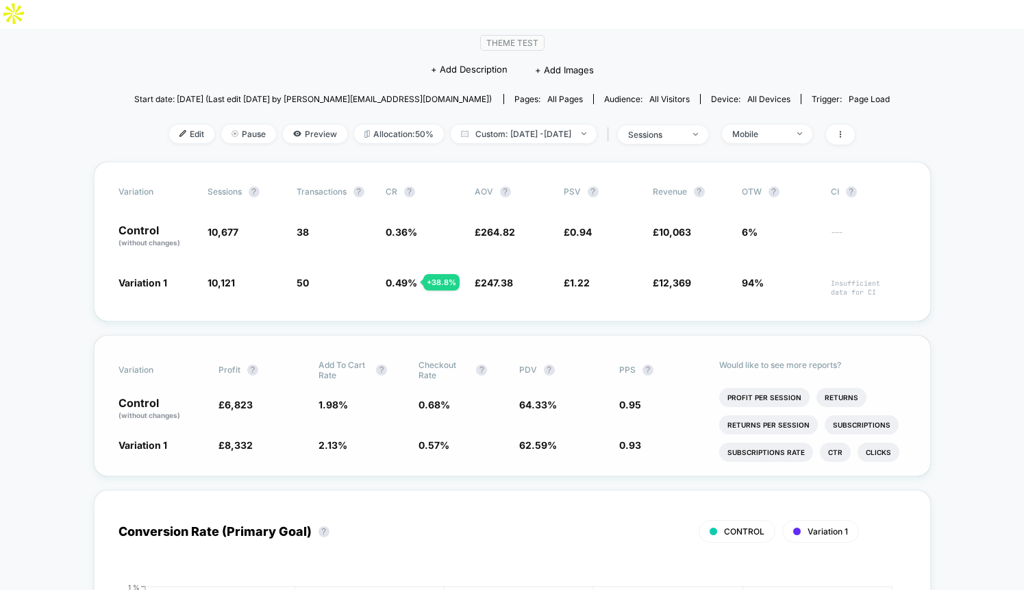
click at [873, 442] on li "Clicks" at bounding box center [879, 451] width 42 height 19
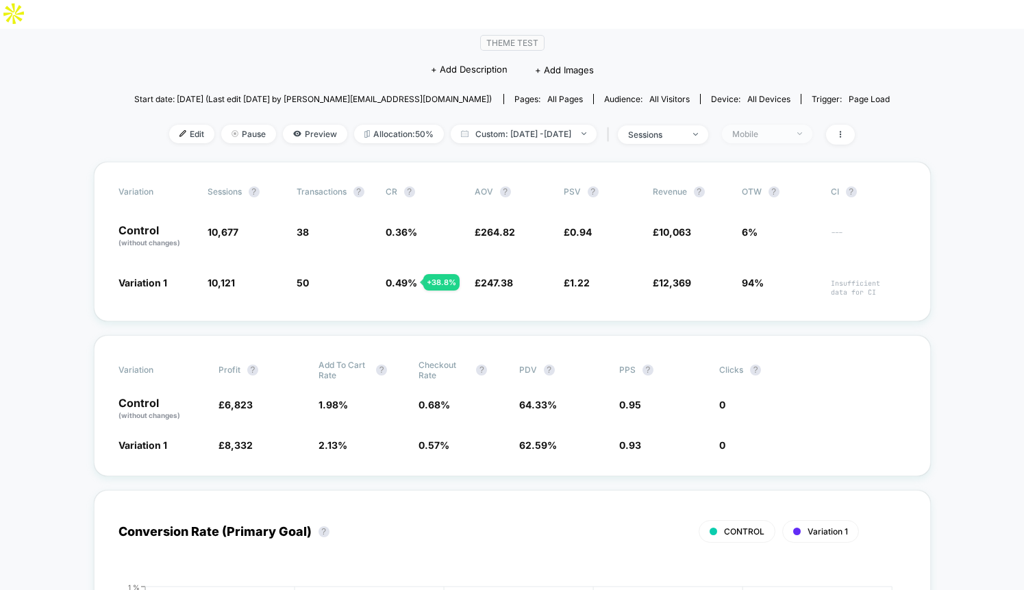
click at [787, 129] on div "Mobile" at bounding box center [759, 134] width 55 height 10
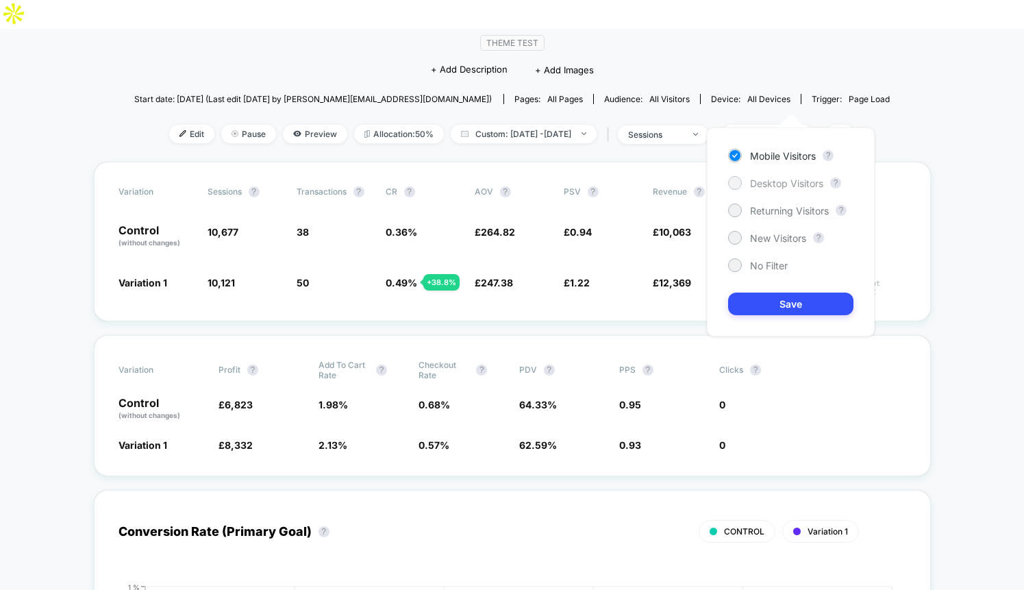
click at [776, 181] on span "Desktop Visitors" at bounding box center [786, 183] width 73 height 12
click at [783, 295] on button "Save" at bounding box center [790, 303] width 125 height 23
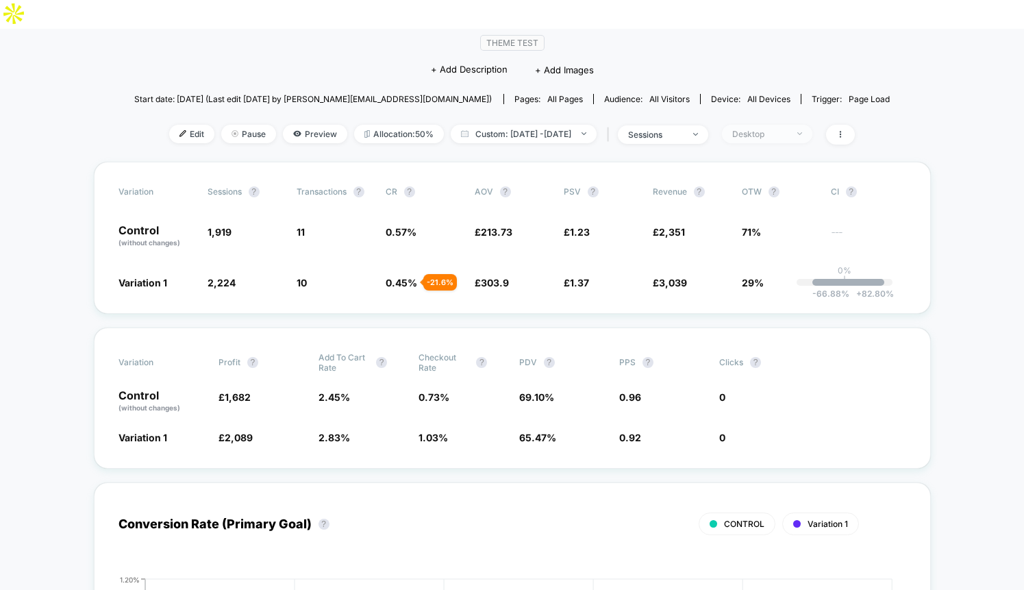
click at [787, 129] on div "Desktop" at bounding box center [759, 134] width 55 height 10
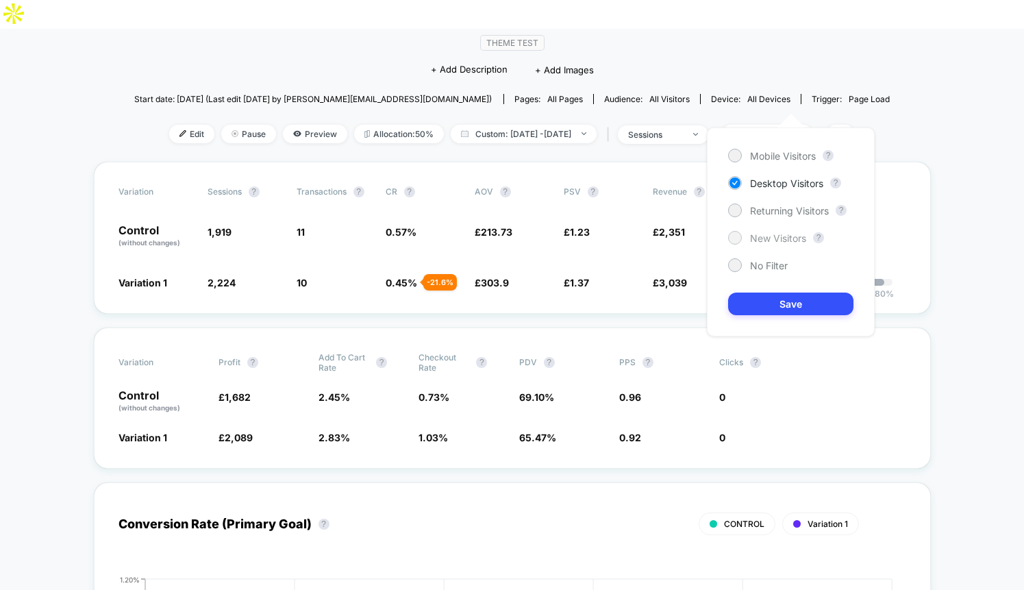
click at [786, 234] on span "New Visitors" at bounding box center [778, 238] width 56 height 12
click at [786, 310] on button "Save" at bounding box center [790, 303] width 125 height 23
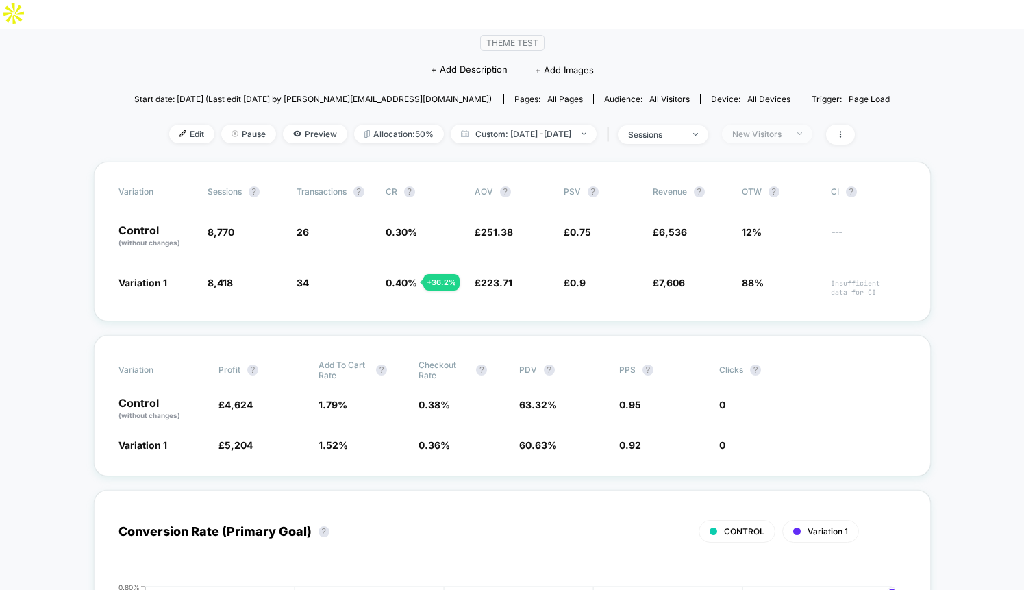
click at [787, 129] on div "New Visitors" at bounding box center [759, 134] width 55 height 10
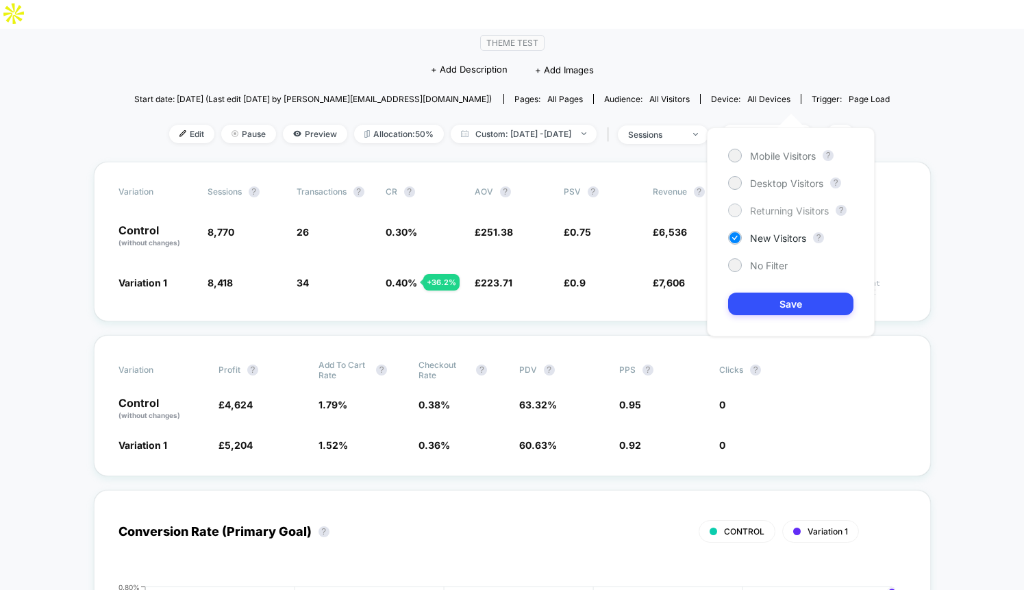
click at [784, 208] on span "Returning Visitors" at bounding box center [789, 211] width 79 height 12
click at [784, 295] on button "Save" at bounding box center [790, 303] width 125 height 23
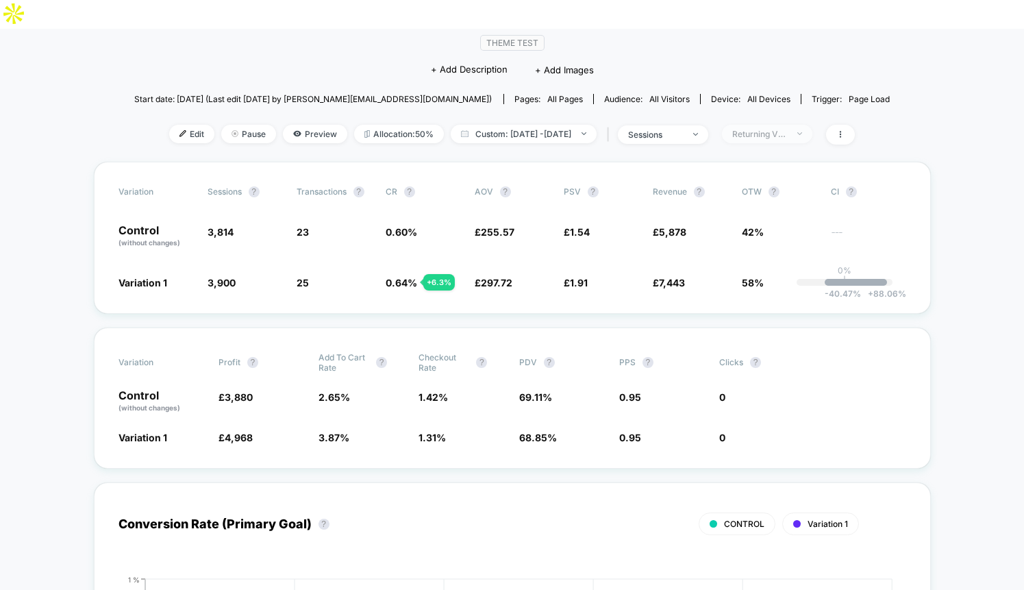
click at [784, 129] on div "Returning Visitors" at bounding box center [759, 134] width 55 height 10
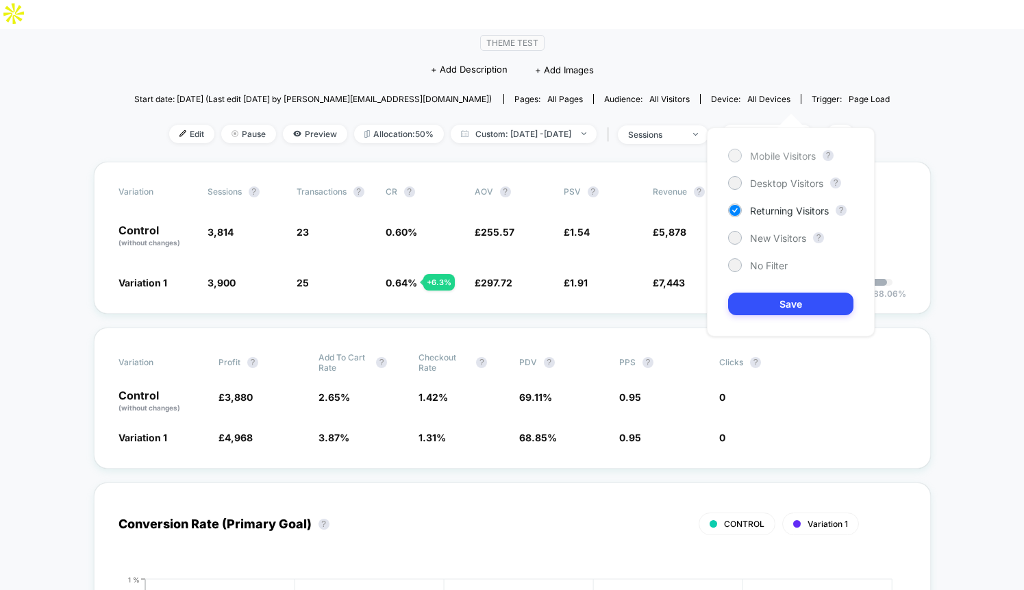
click at [766, 156] on span "Mobile Visitors" at bounding box center [783, 156] width 66 height 12
click at [770, 303] on button "Save" at bounding box center [790, 303] width 125 height 23
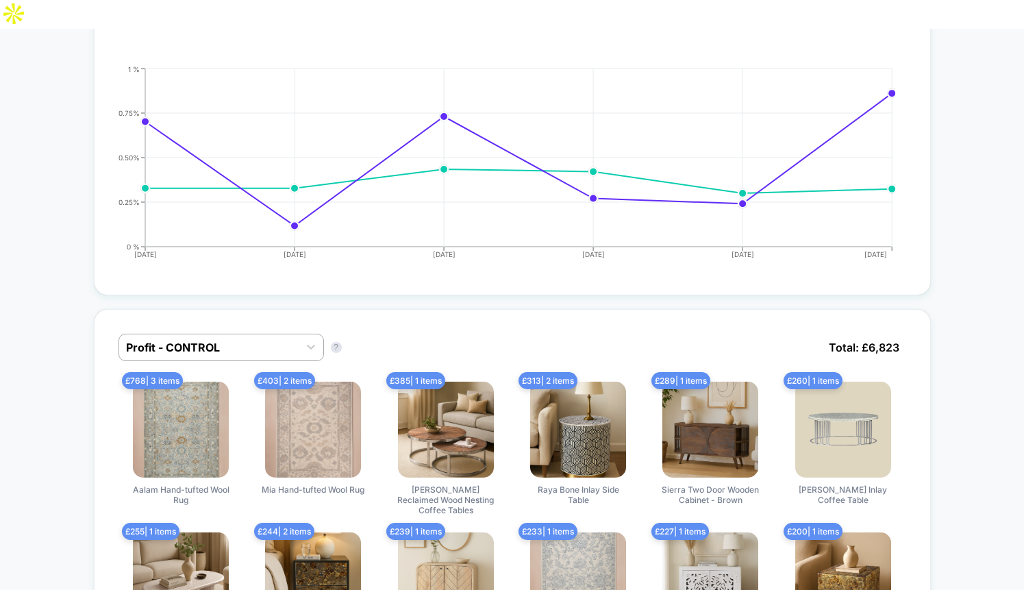
scroll to position [721, 0]
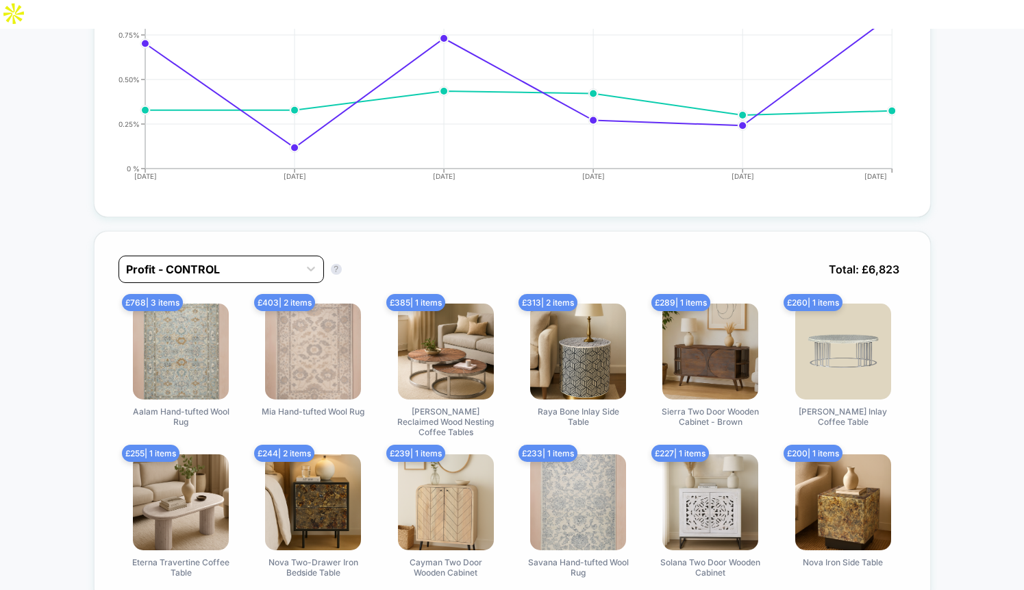
click at [262, 261] on div at bounding box center [209, 269] width 166 height 16
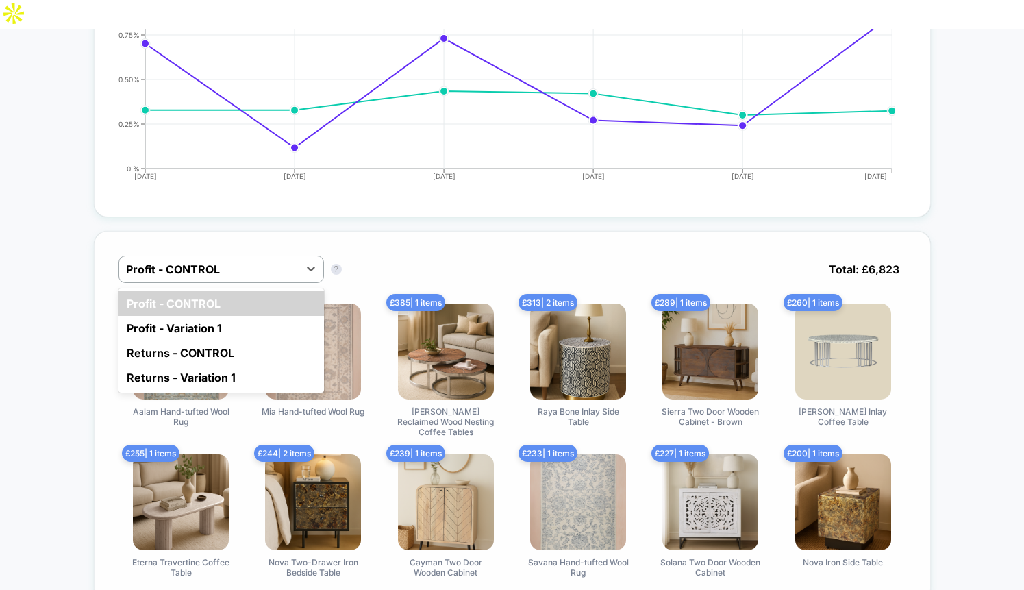
click at [381, 255] on div "option Profit - CONTROL focused, 1 of 4. 4 results available. Use Up and Down t…" at bounding box center [512, 279] width 788 height 48
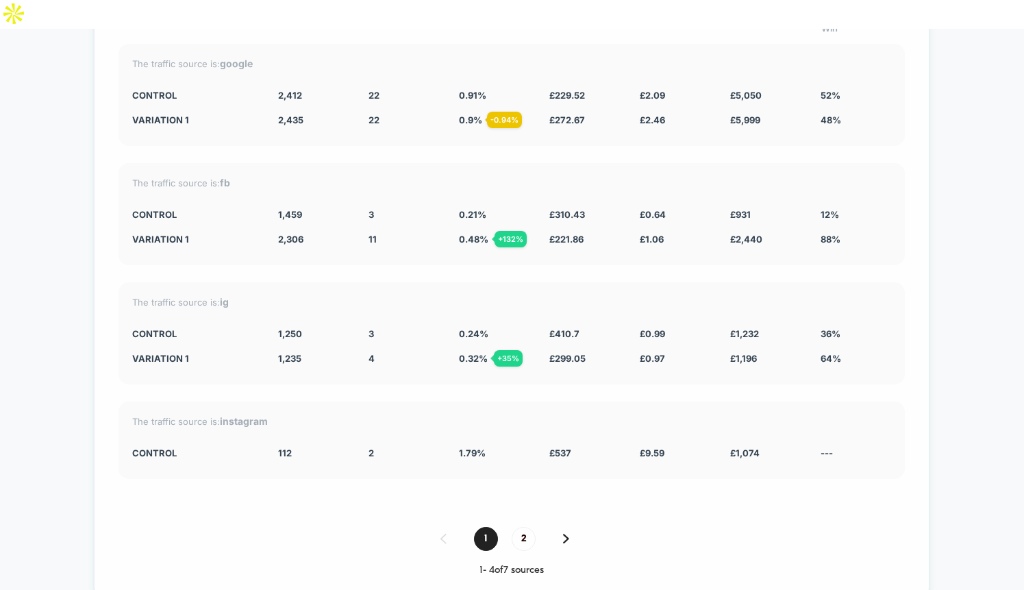
scroll to position [4090, 0]
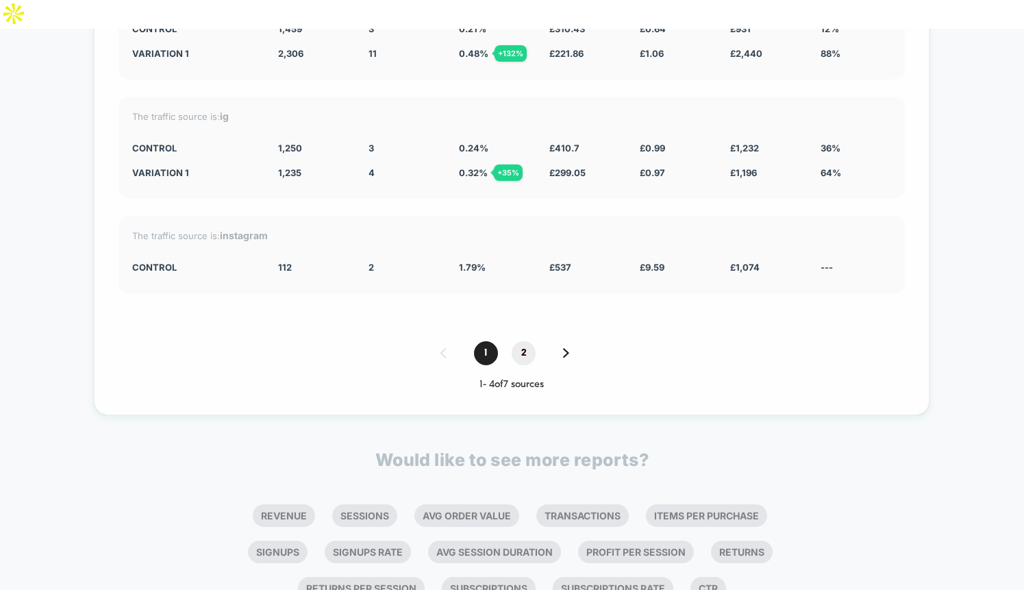
click at [526, 341] on span "2" at bounding box center [524, 353] width 24 height 24
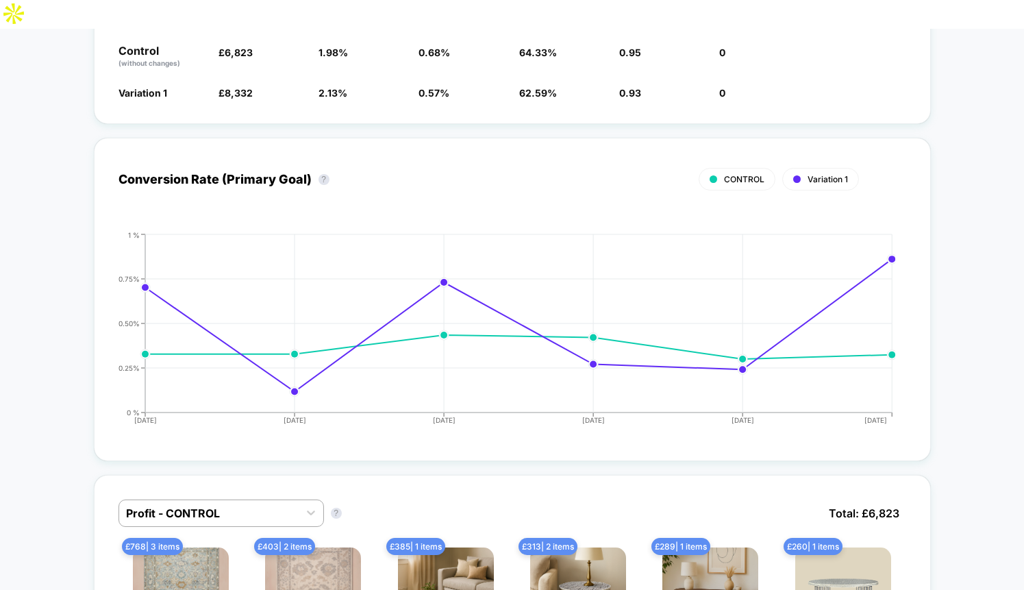
scroll to position [0, 0]
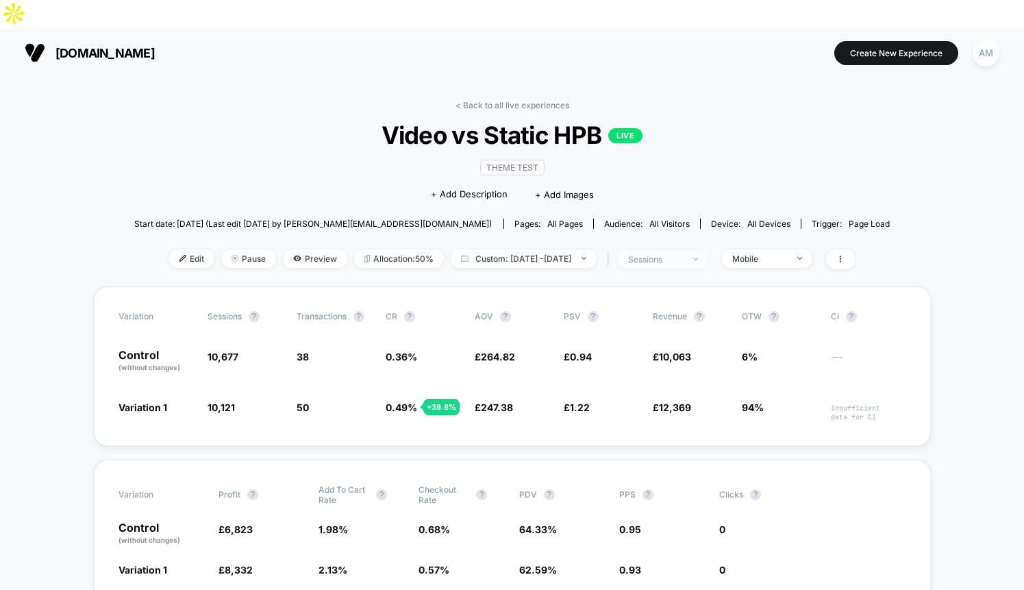
click at [708, 250] on span "sessions" at bounding box center [663, 259] width 90 height 18
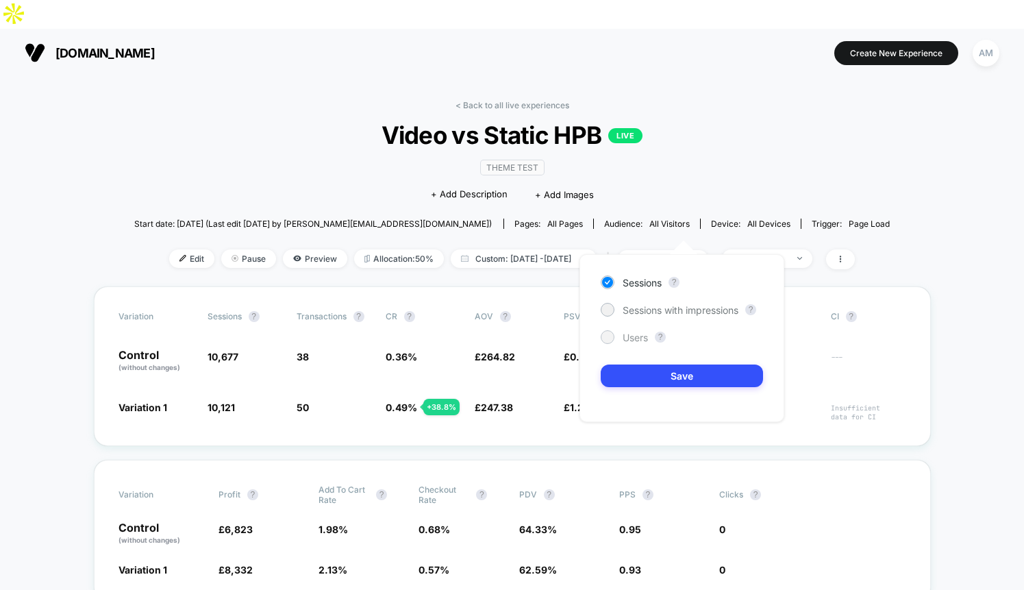
click at [633, 336] on span "Users" at bounding box center [635, 337] width 25 height 12
click at [669, 371] on button "Save" at bounding box center [682, 375] width 162 height 23
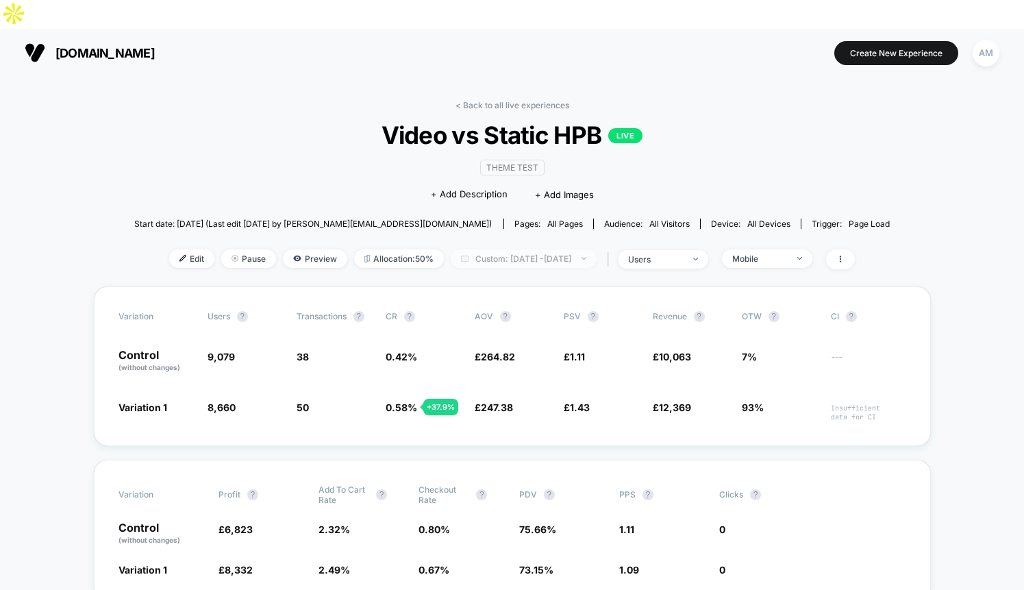
drag, startPoint x: 492, startPoint y: 223, endPoint x: 494, endPoint y: 230, distance: 7.7
click at [493, 249] on span "Custom: [DATE] - [DATE]" at bounding box center [524, 258] width 146 height 18
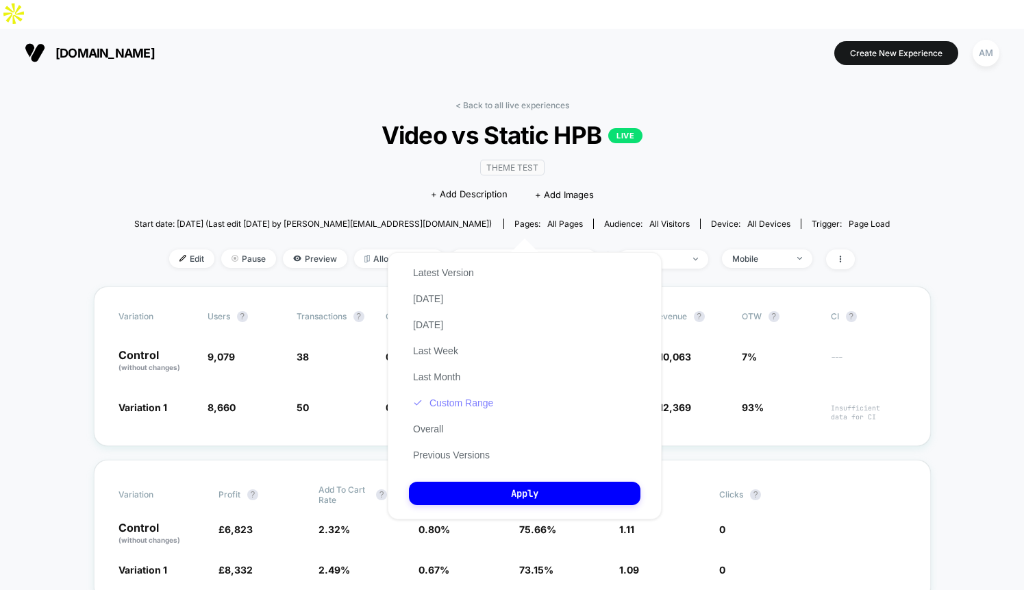
click at [457, 405] on button "Custom Range" at bounding box center [453, 403] width 88 height 12
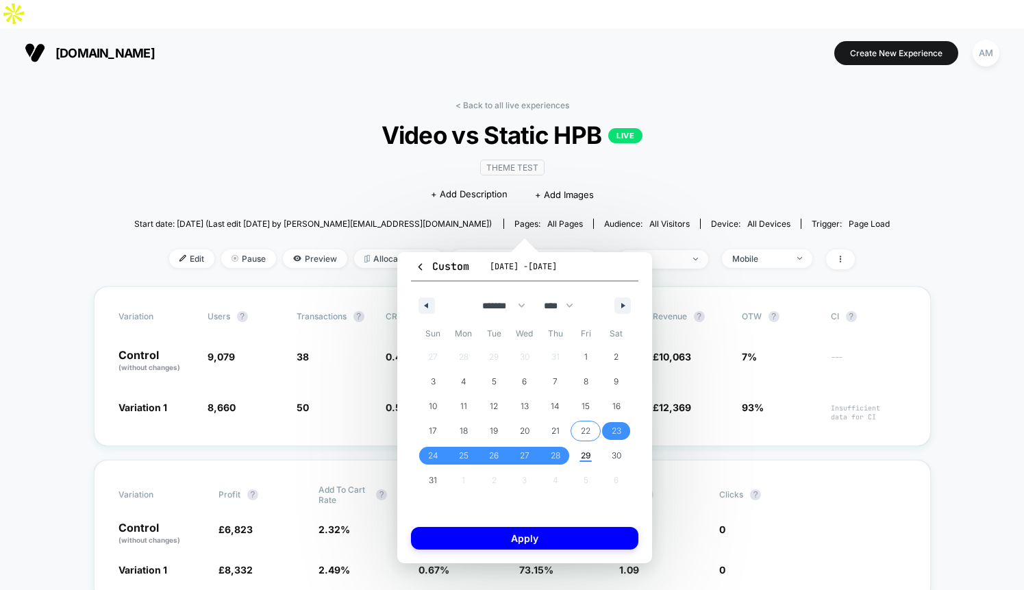
click at [612, 429] on span "23" at bounding box center [617, 430] width 10 height 25
click at [545, 455] on span "28" at bounding box center [555, 456] width 31 height 18
click at [536, 530] on button "Apply" at bounding box center [524, 538] width 227 height 23
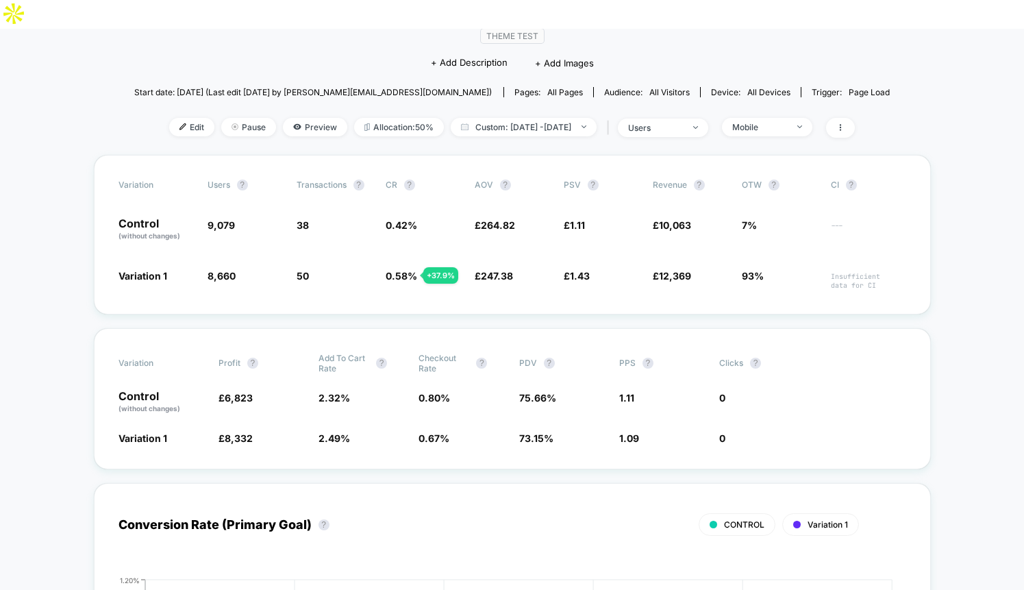
scroll to position [83, 0]
